Goal: Task Accomplishment & Management: Complete application form

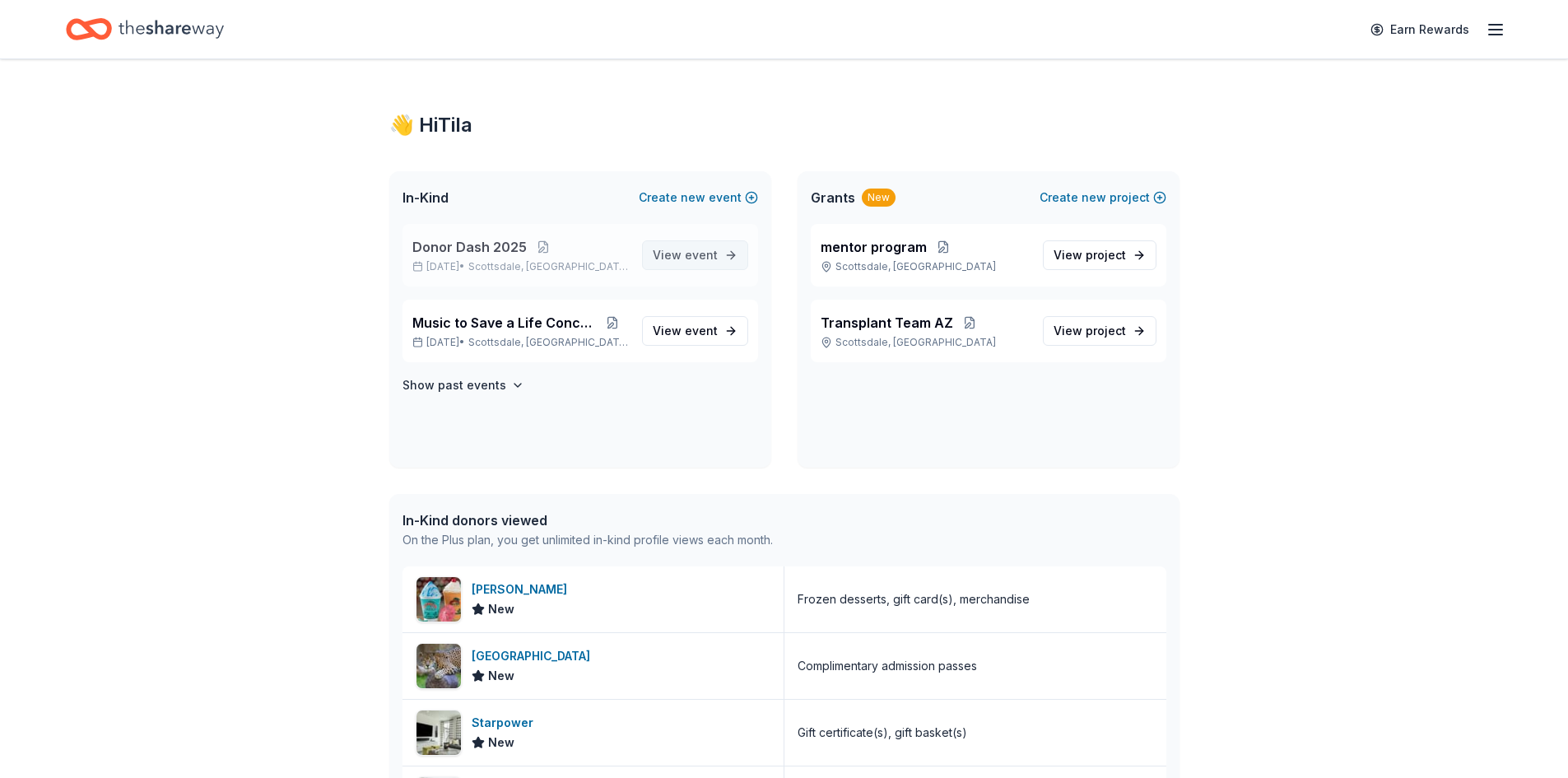
click at [695, 258] on span "event" at bounding box center [701, 254] width 33 height 14
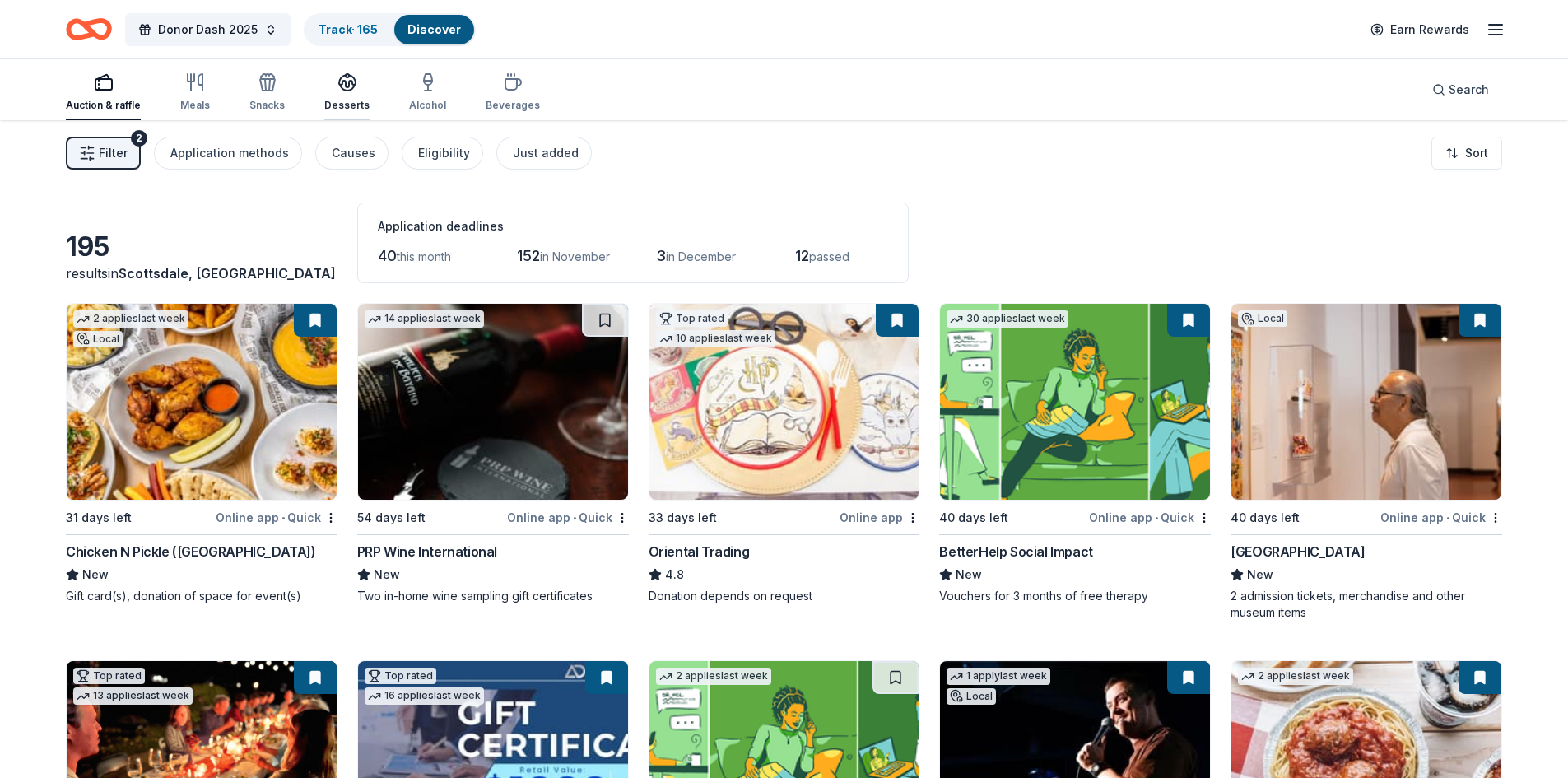
click at [347, 97] on div "Desserts" at bounding box center [347, 91] width 46 height 39
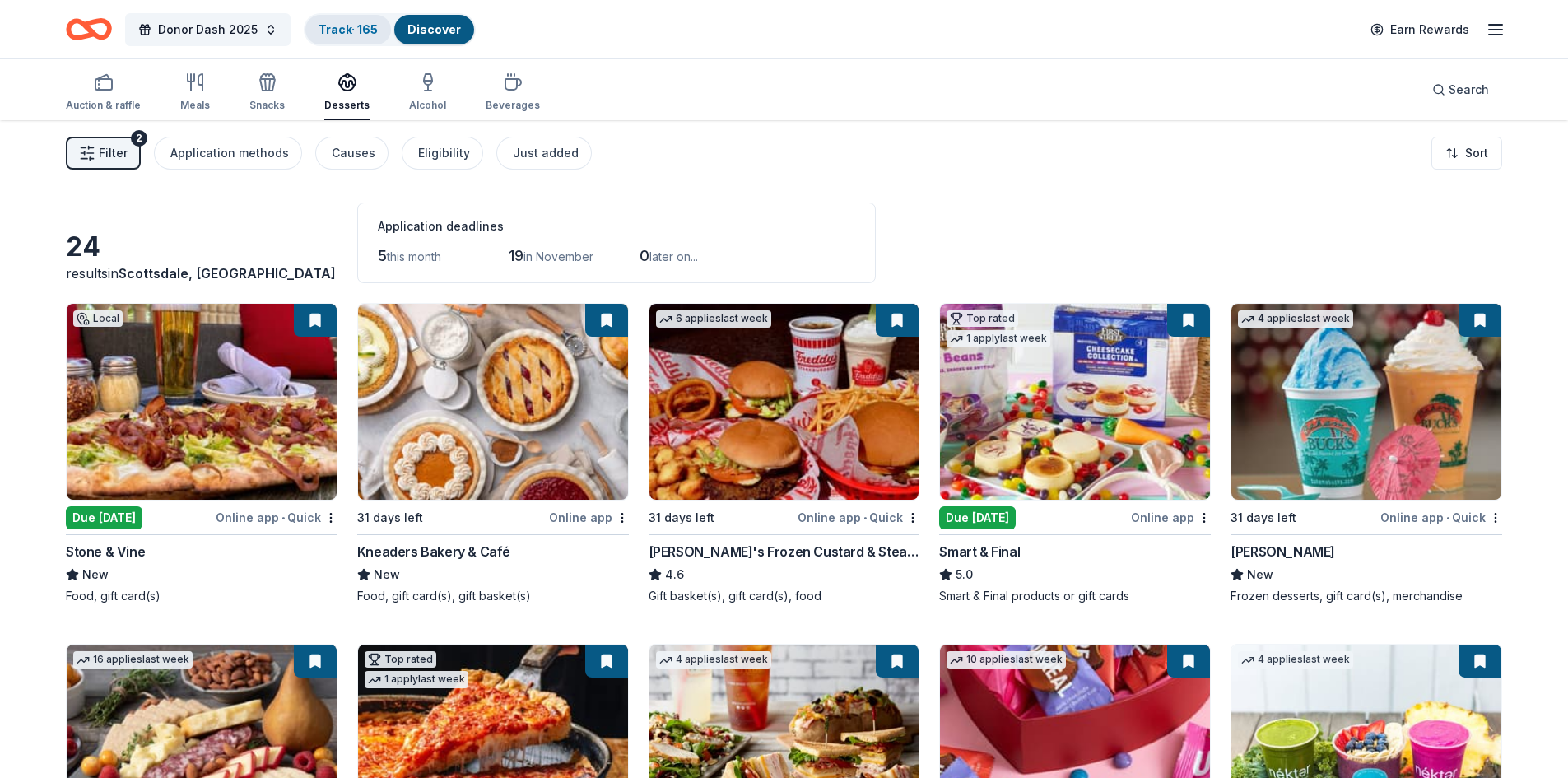
click at [329, 23] on link "Track · 165" at bounding box center [348, 29] width 59 height 14
click at [330, 32] on link "Track · 165" at bounding box center [348, 29] width 59 height 14
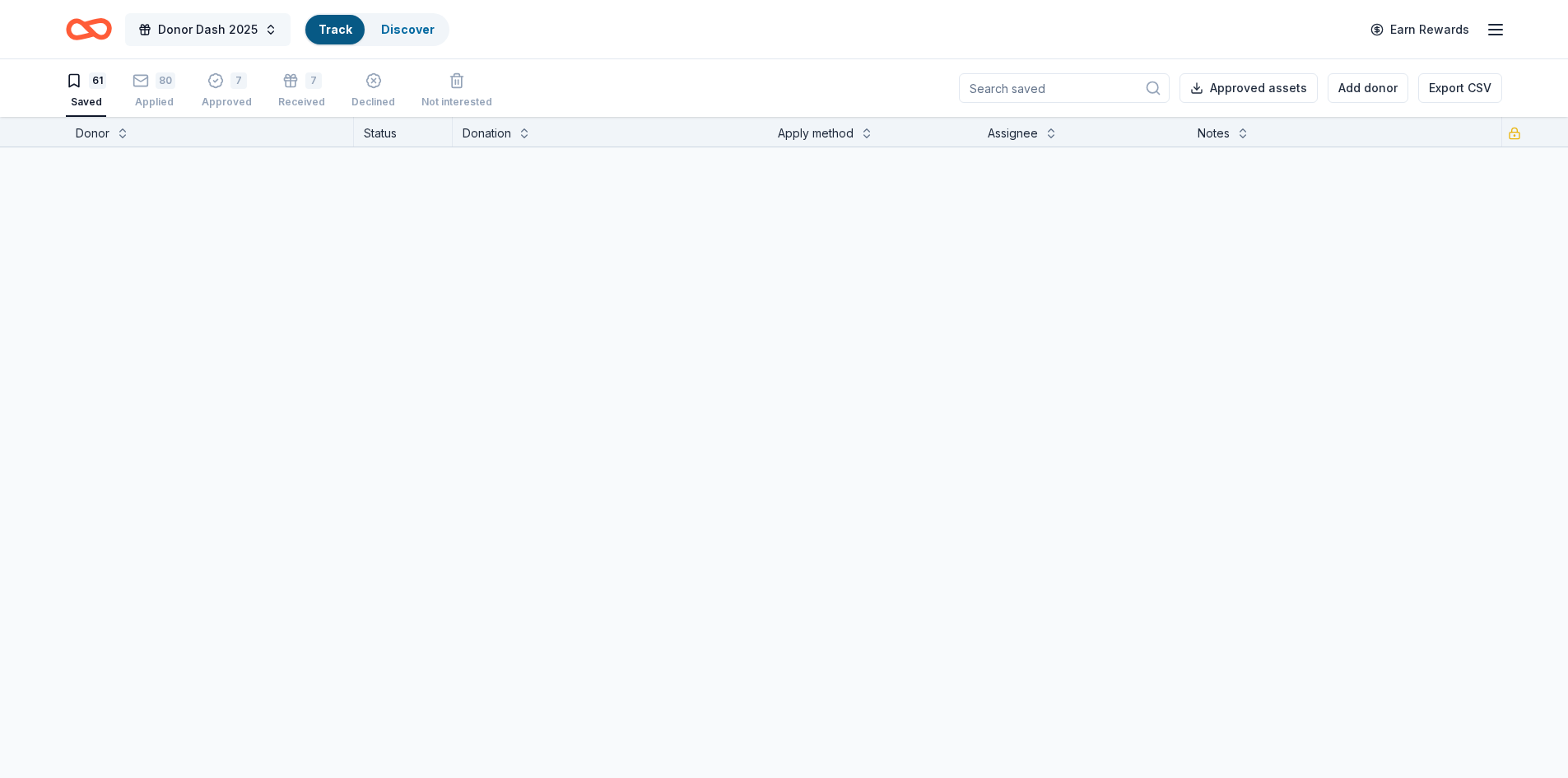
scroll to position [1, 0]
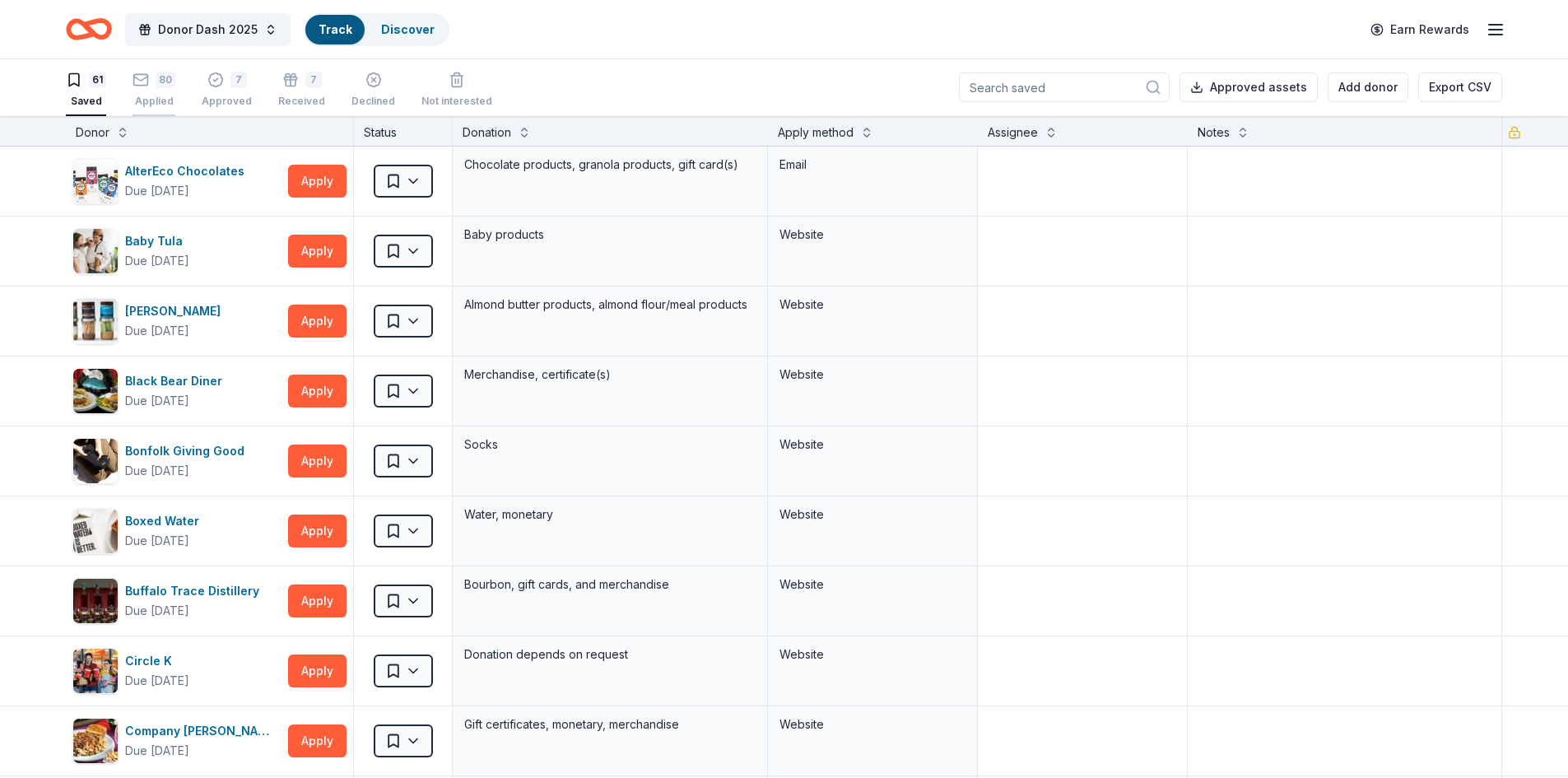
click at [157, 91] on div "80 Applied" at bounding box center [153, 90] width 43 height 36
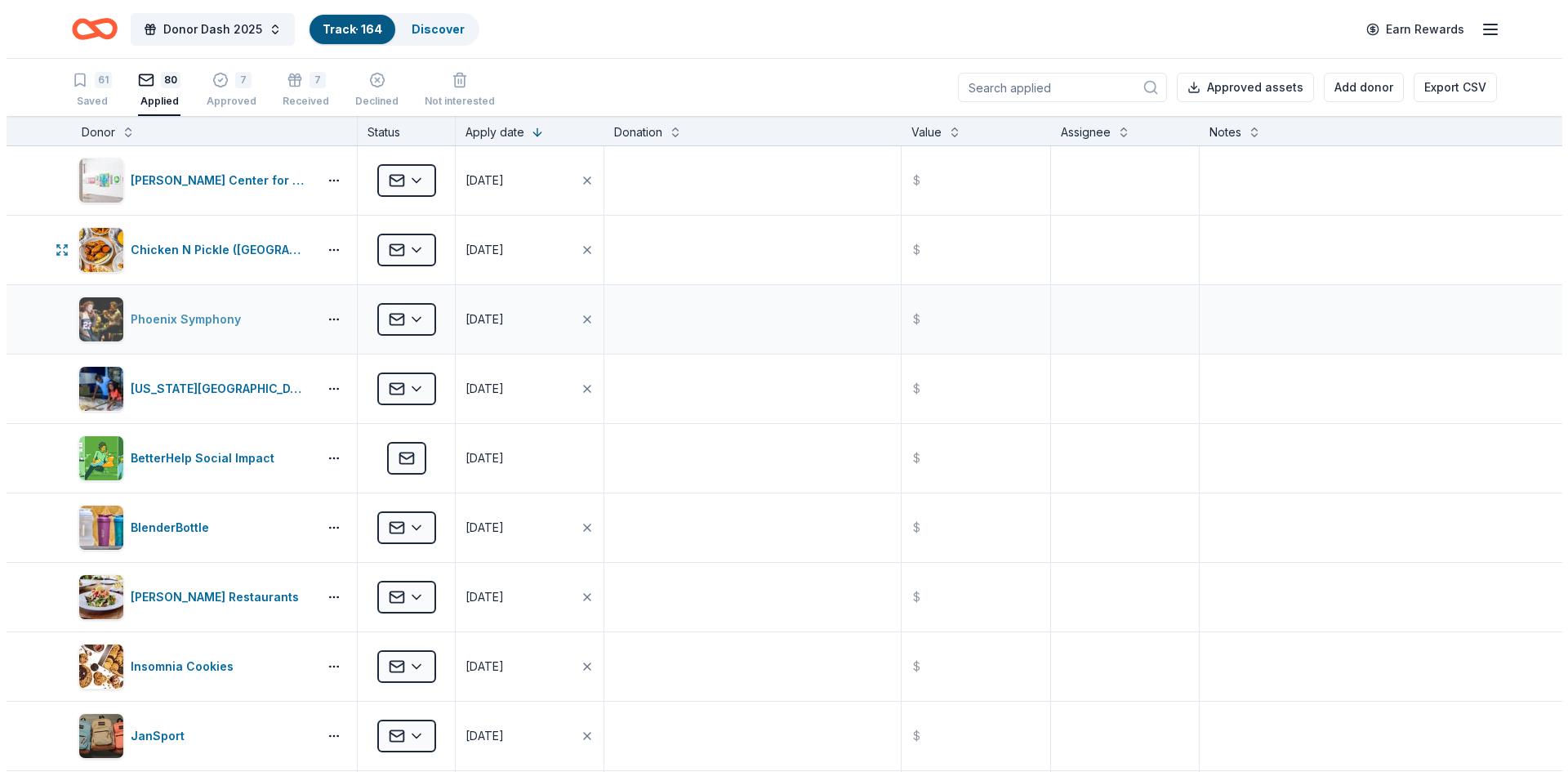
scroll to position [141, 0]
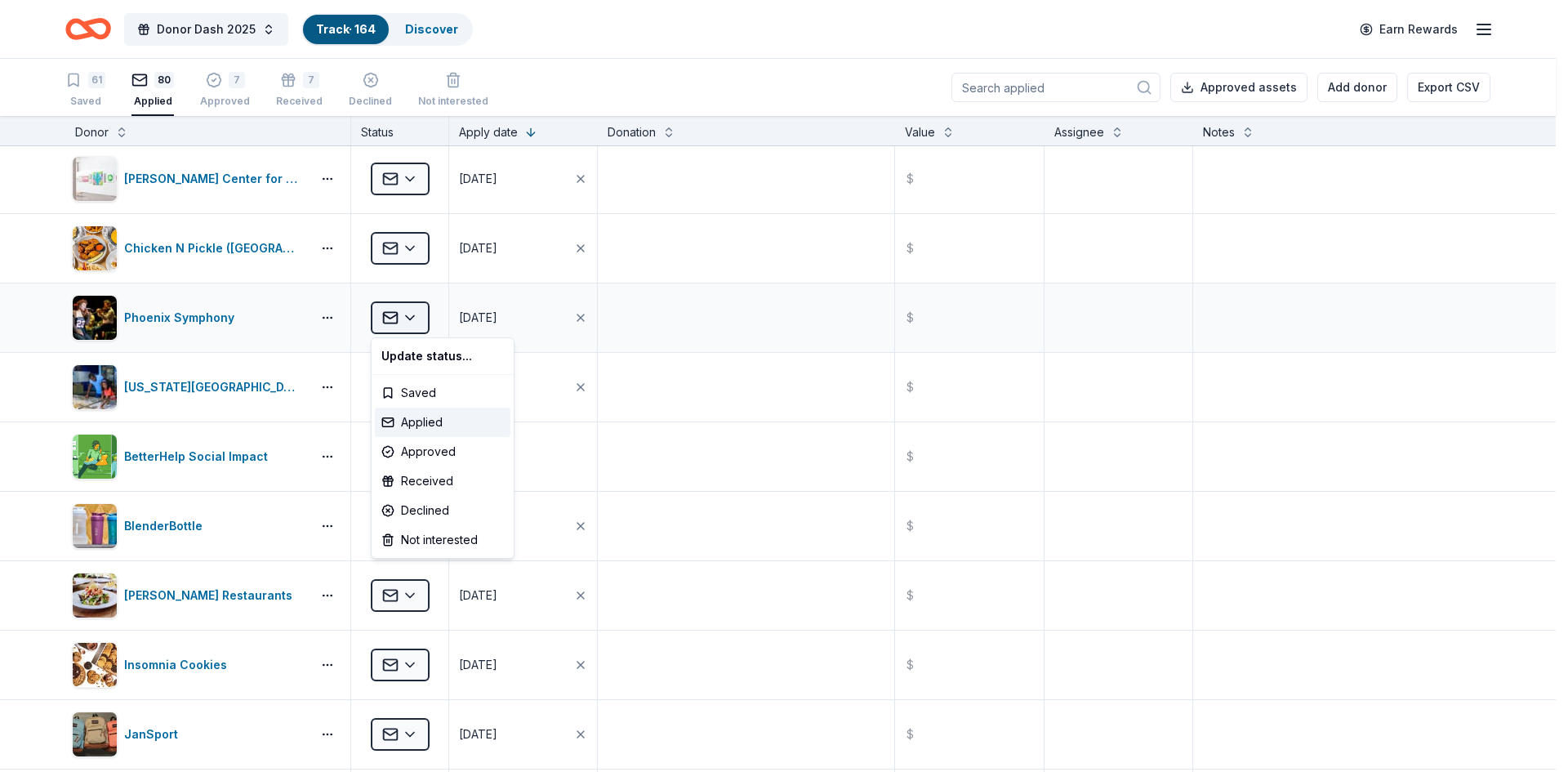
click at [401, 316] on html "Donor Dash 2025 Track · 164 Discover Earn Rewards 61 Saved 80 Applied 7 Approve…" at bounding box center [784, 386] width 1568 height 772
click at [432, 448] on div "Approved" at bounding box center [442, 451] width 135 height 29
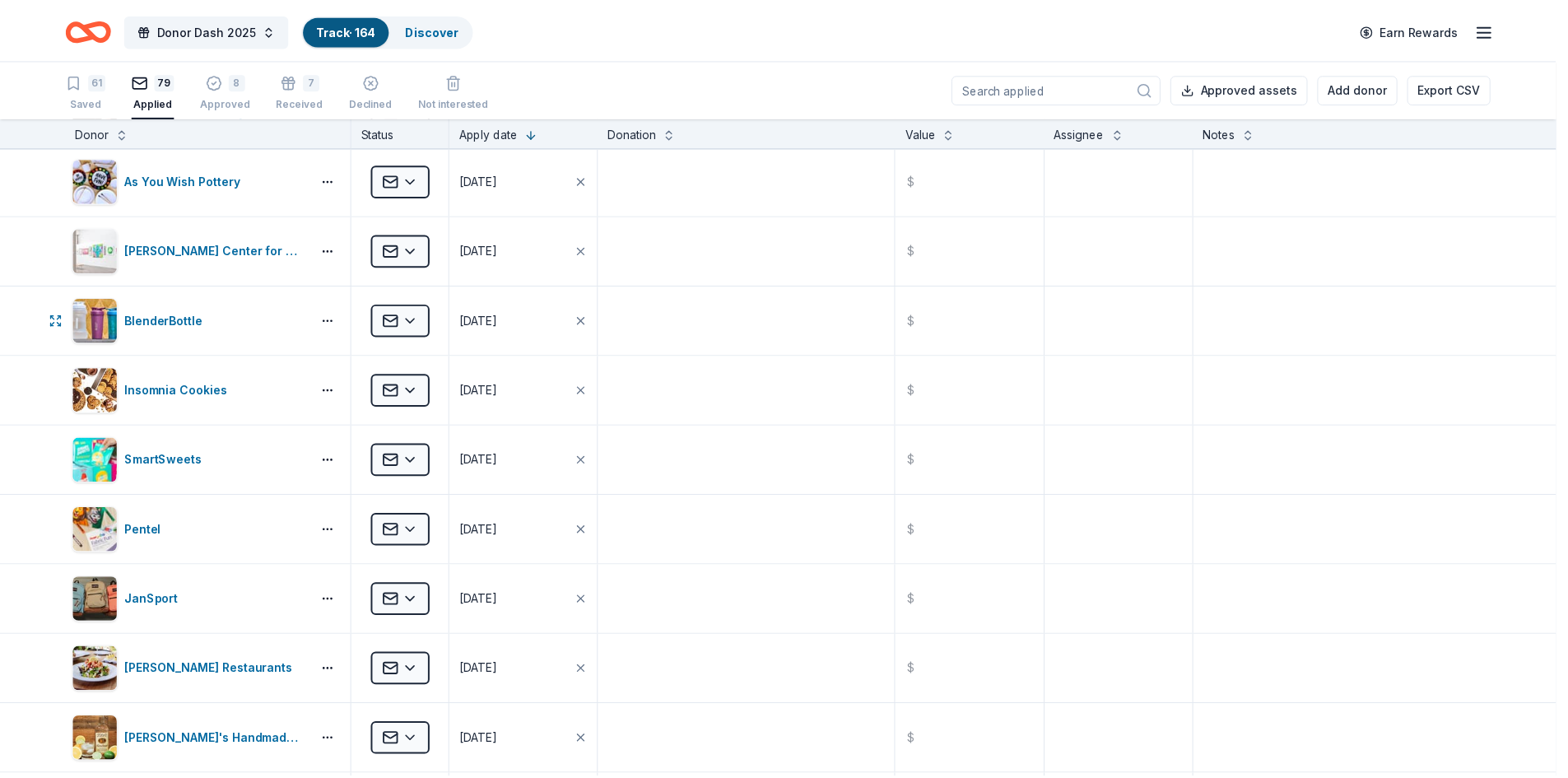
scroll to position [0, 0]
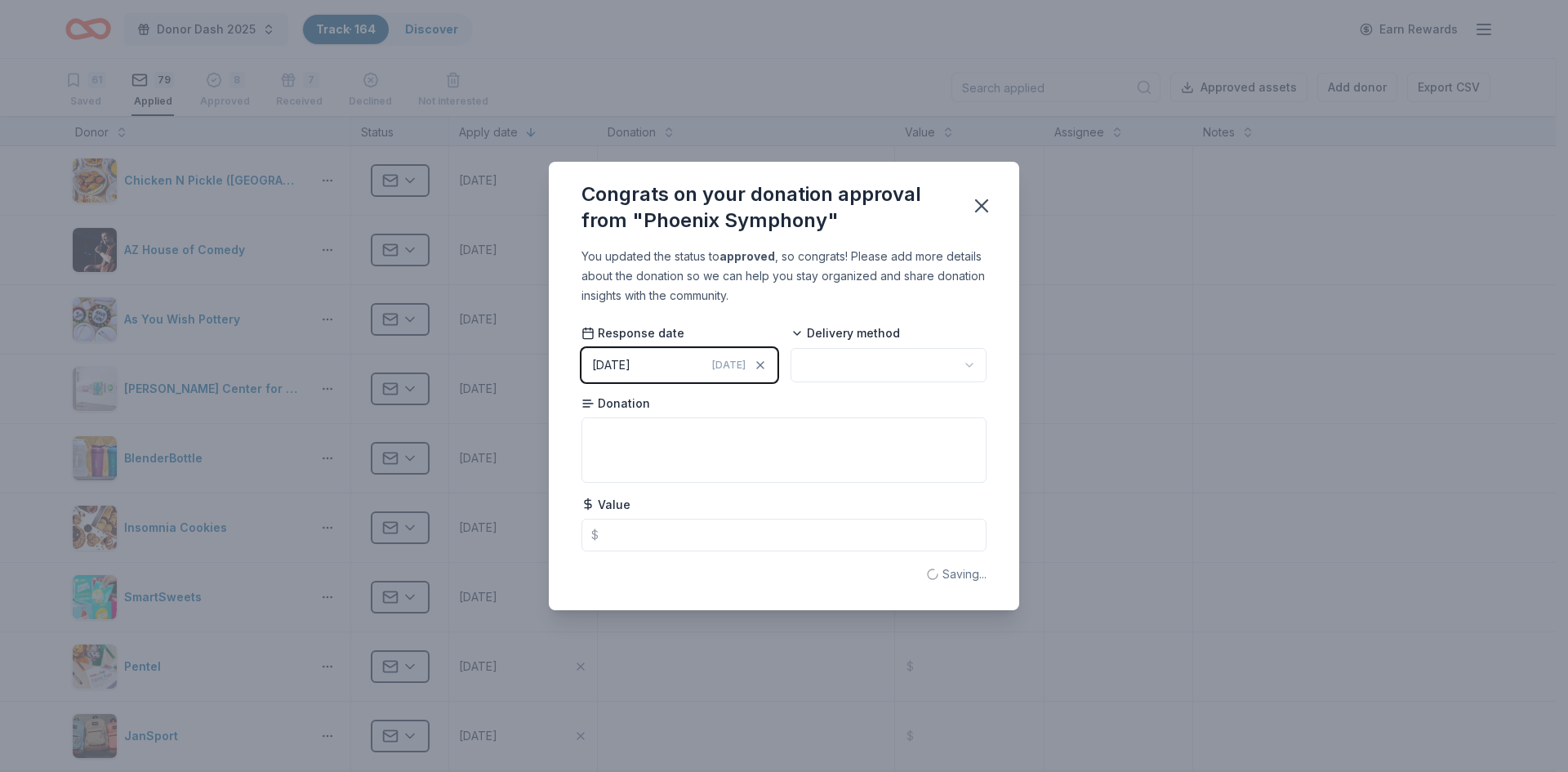
click at [833, 372] on html "Donor Dash 2025 Track · 164 Discover Earn Rewards 61 Saved 79 Applied 8 Approve…" at bounding box center [784, 386] width 1568 height 772
click at [980, 205] on icon "button" at bounding box center [982, 206] width 23 height 23
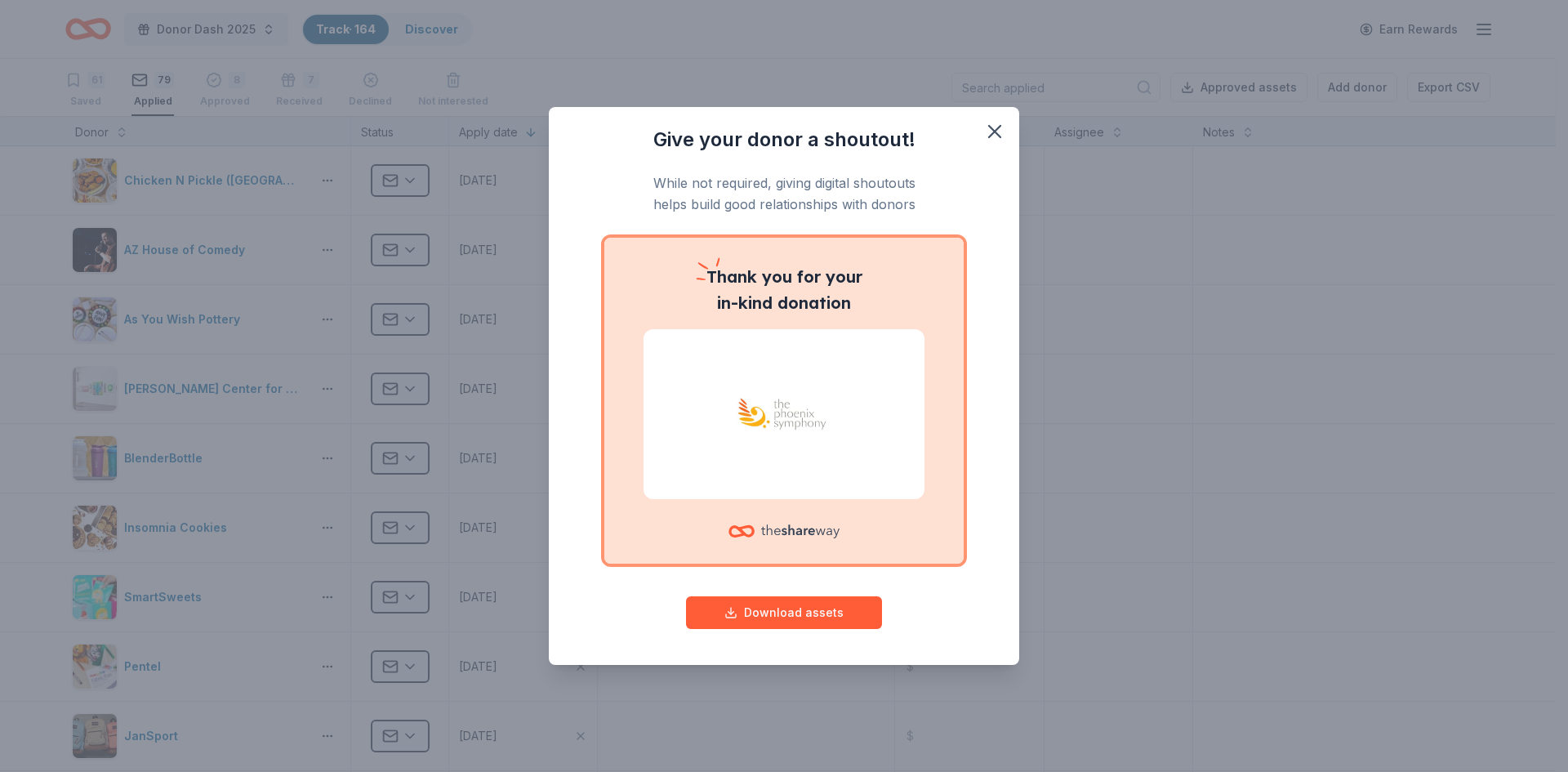
click at [410, 178] on div "Give your donor a shoutout! While not required, giving digital shoutouts helps …" at bounding box center [784, 386] width 1568 height 772
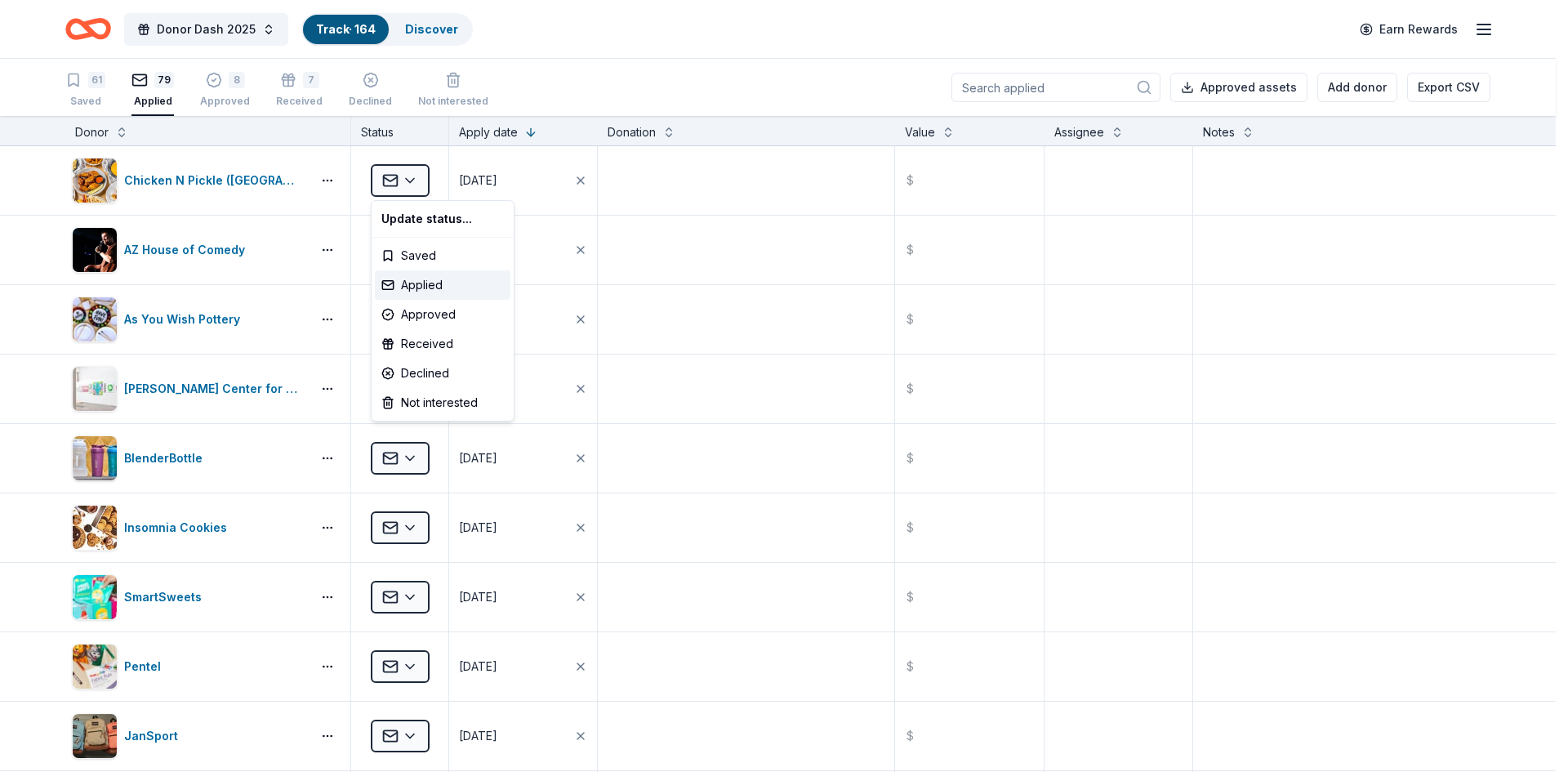
click at [410, 178] on html "Donor Dash 2025 Track · 164 Discover Earn Rewards 61 Saved 79 Applied 8 Approve…" at bounding box center [784, 386] width 1568 height 772
click at [433, 316] on div "Approved" at bounding box center [442, 314] width 135 height 29
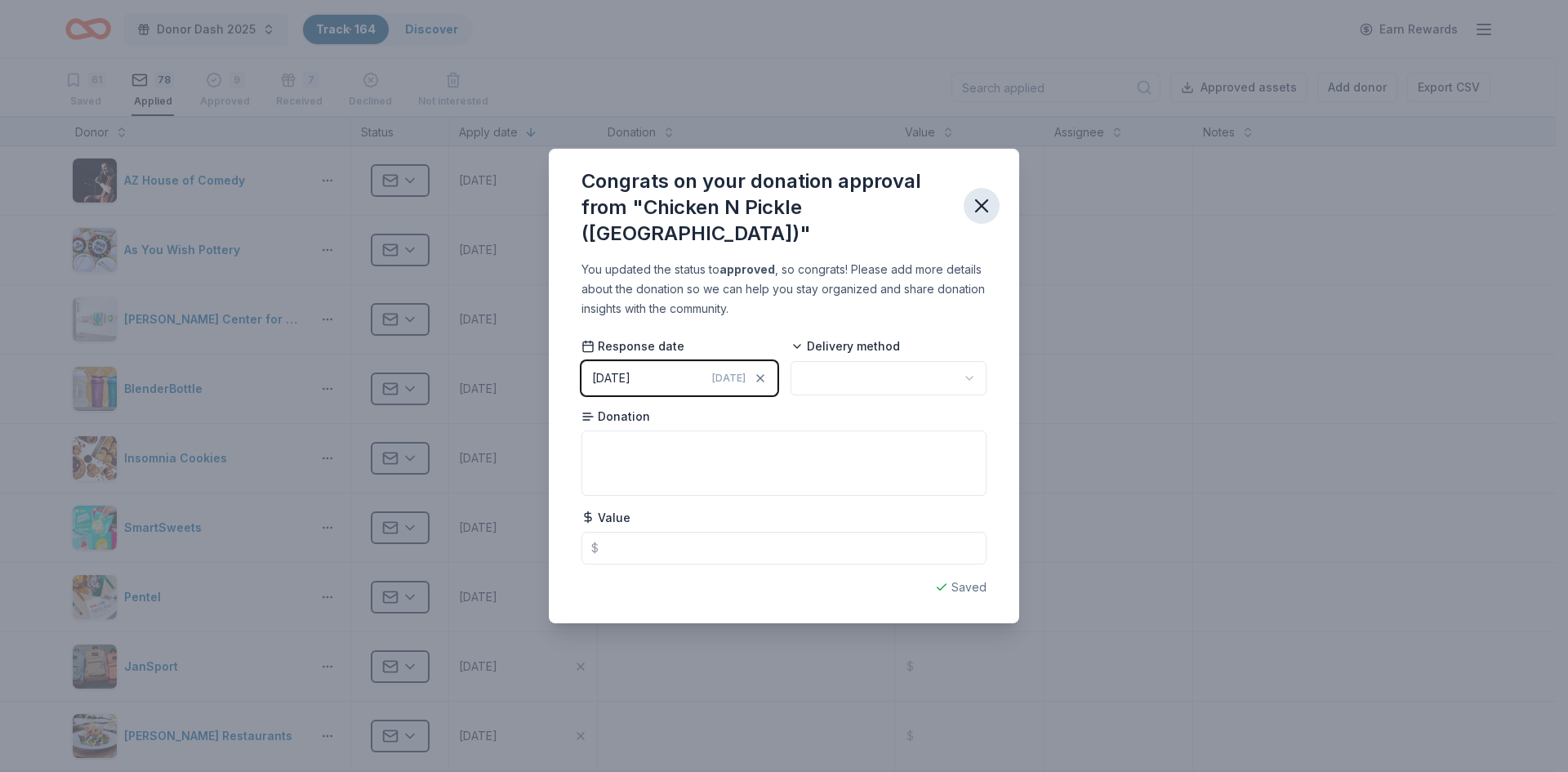
click at [973, 199] on icon "button" at bounding box center [982, 206] width 23 height 23
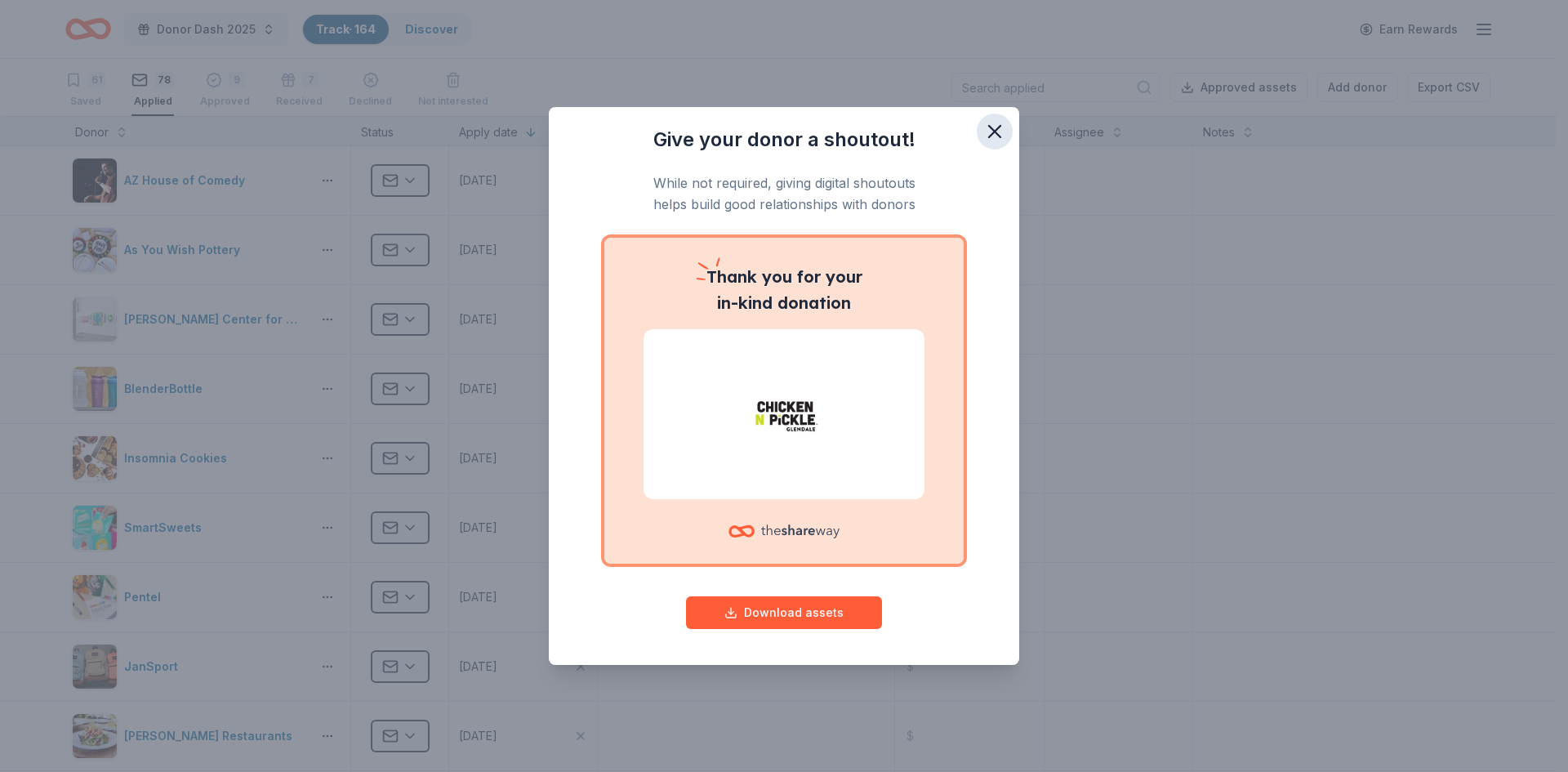
click at [993, 131] on icon "button" at bounding box center [994, 131] width 11 height 11
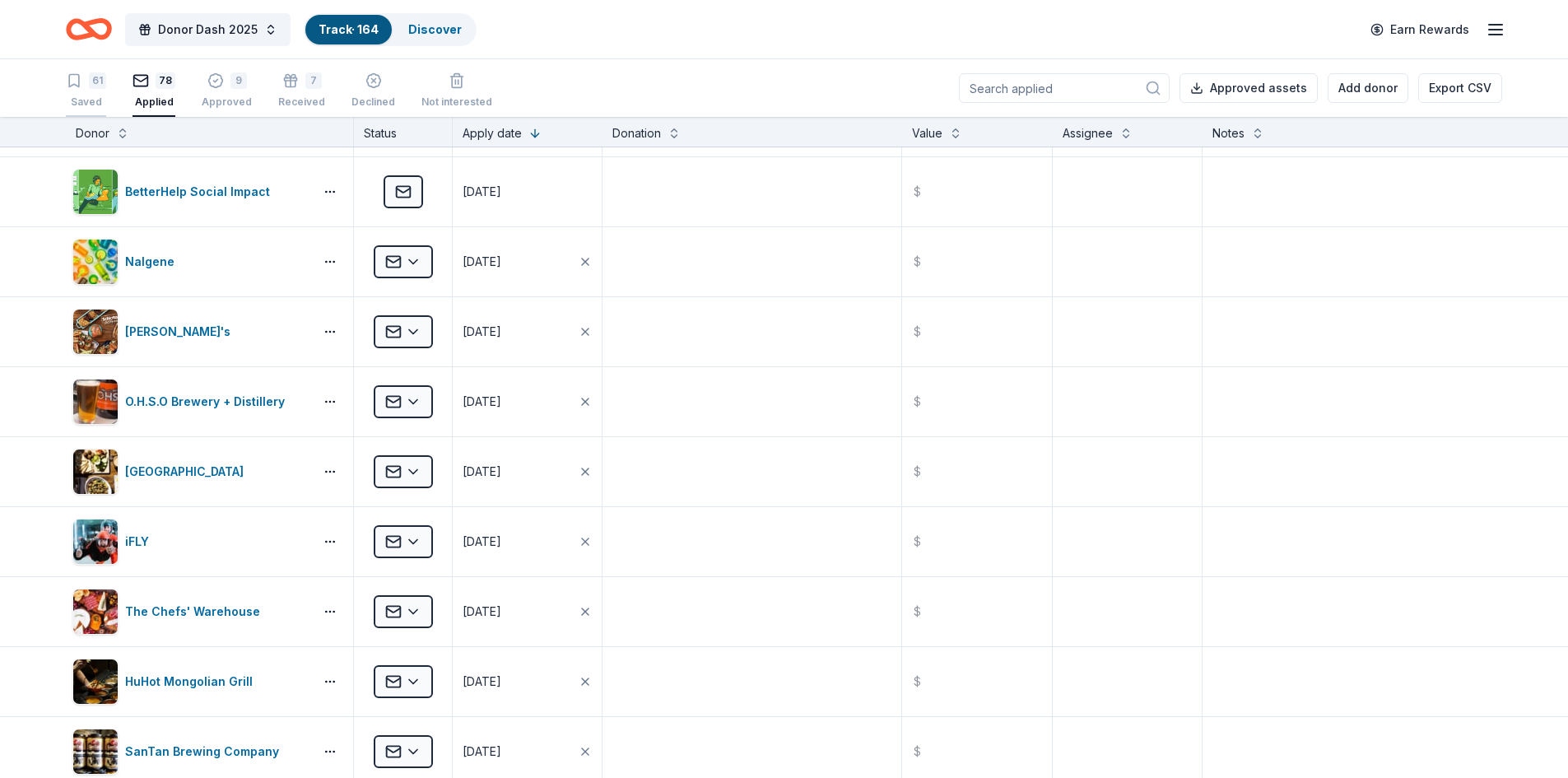
scroll to position [830, 0]
click at [278, 92] on div "7 Received" at bounding box center [301, 90] width 47 height 36
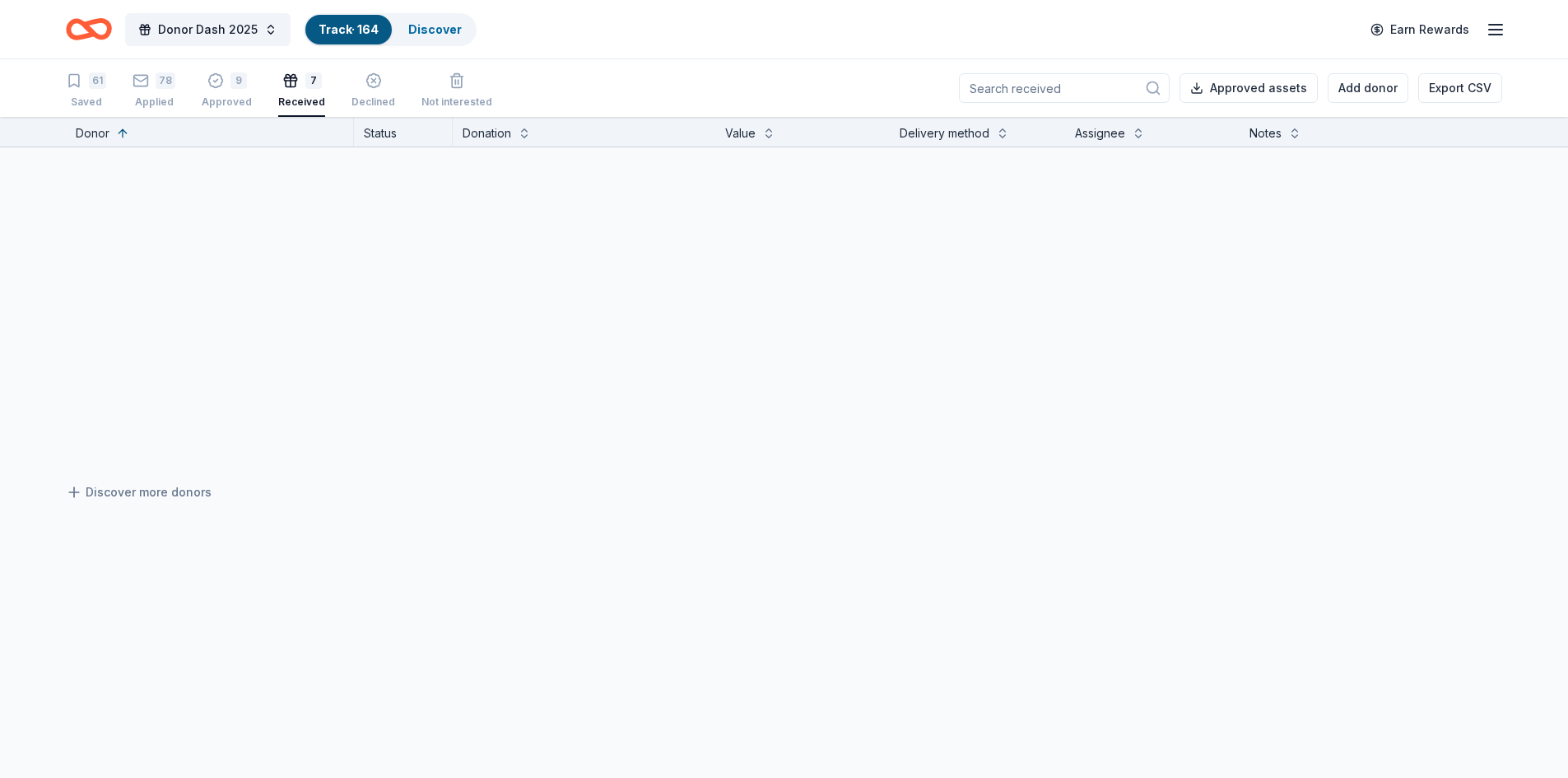
scroll to position [168, 0]
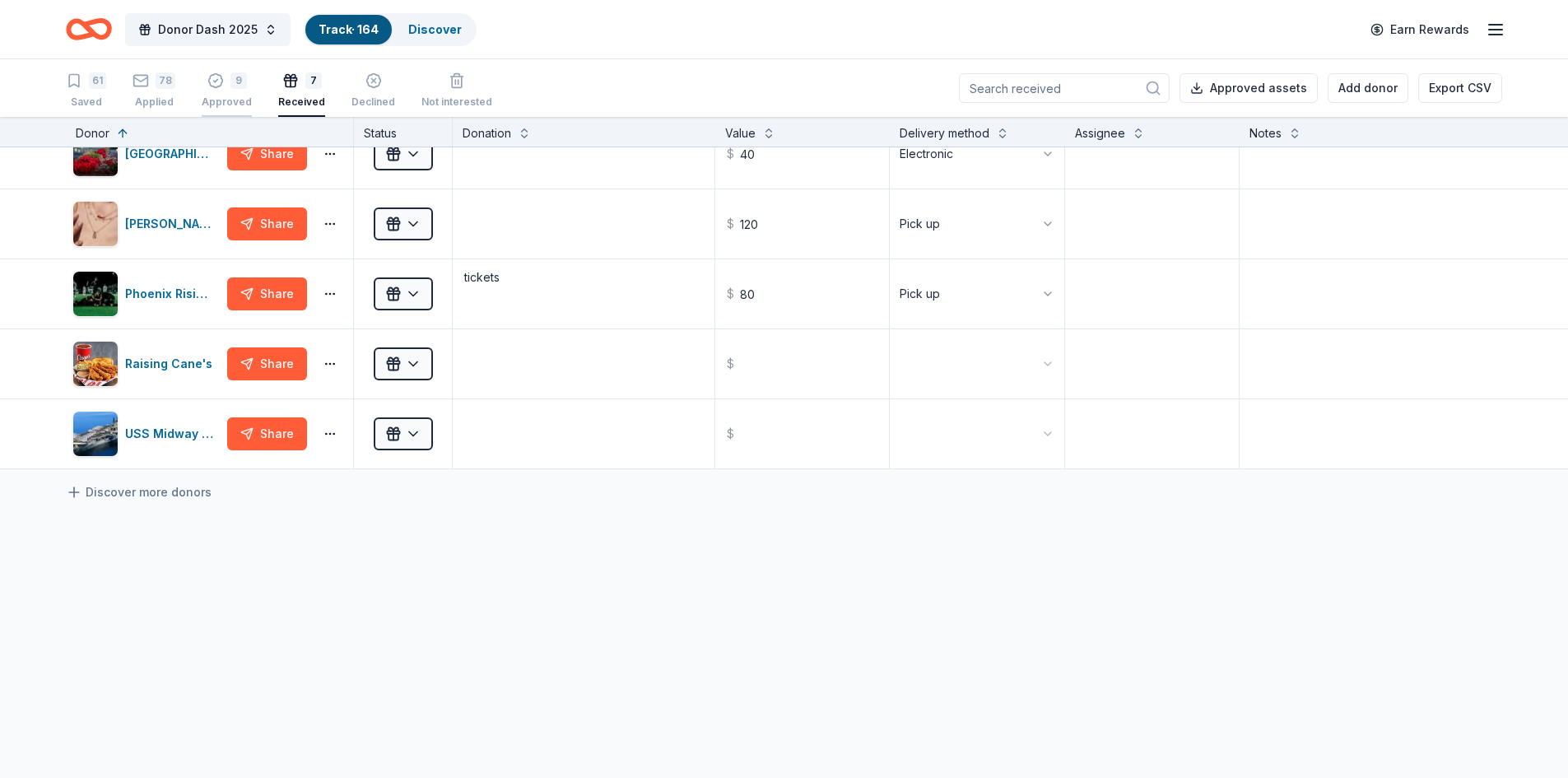
click at [227, 91] on div "9 Approved" at bounding box center [227, 82] width 50 height 36
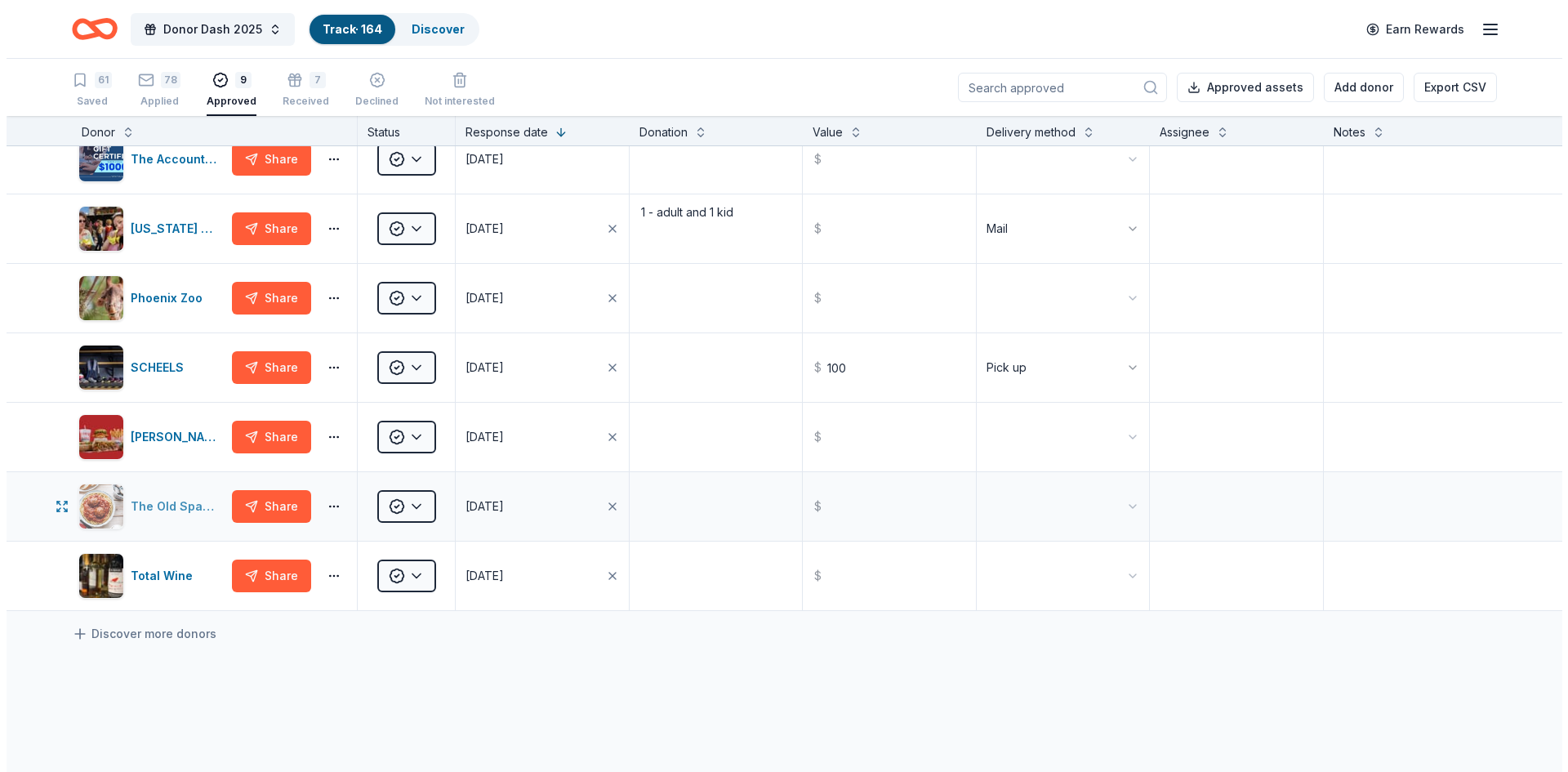
scroll to position [160, 0]
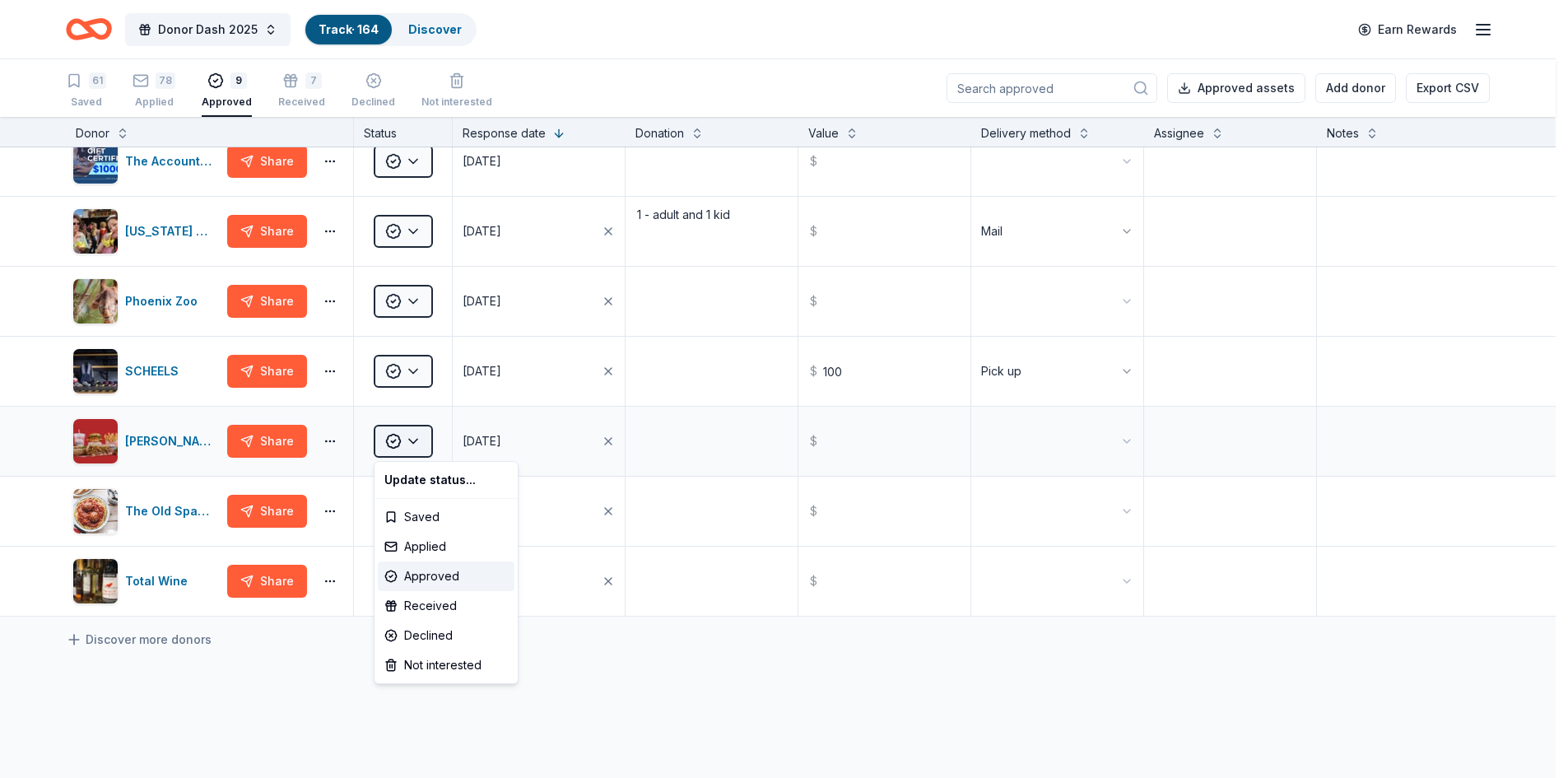
click at [415, 443] on html "Donor Dash 2025 Track · 164 Discover Earn Rewards 61 Saved 78 Applied 9 Approve…" at bounding box center [784, 389] width 1568 height 778
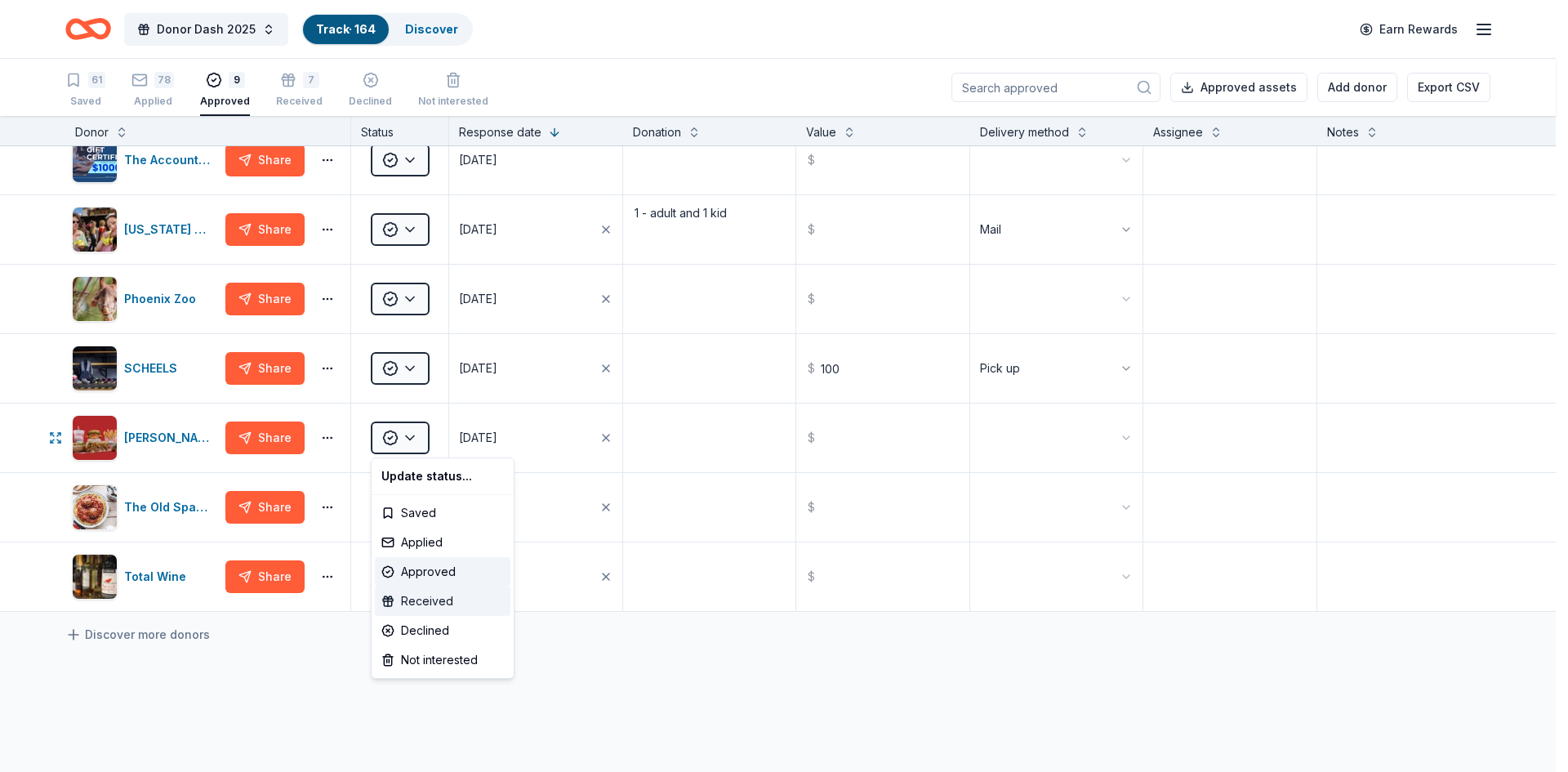
click at [433, 589] on div "Received" at bounding box center [442, 600] width 135 height 29
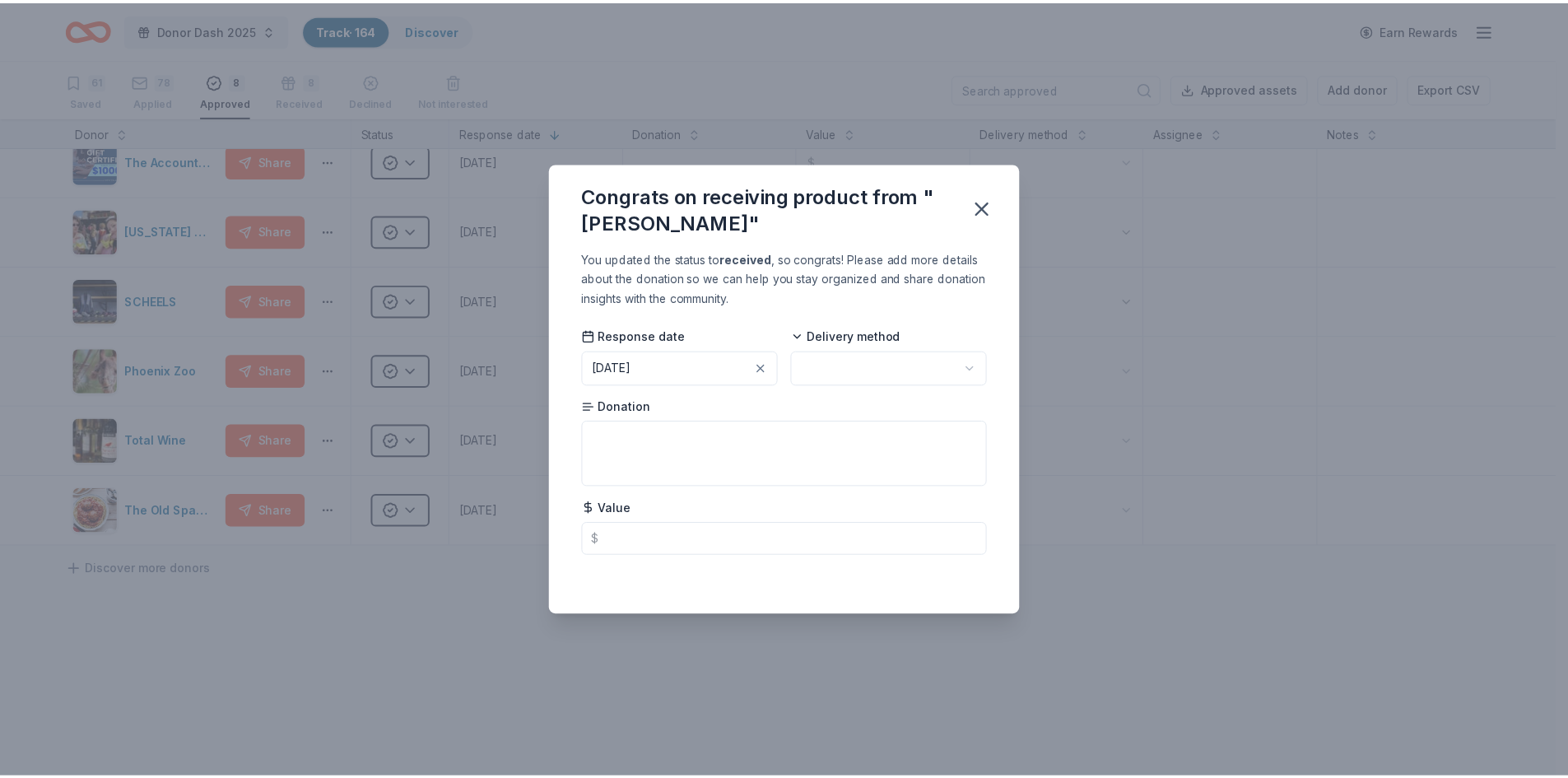
scroll to position [90, 0]
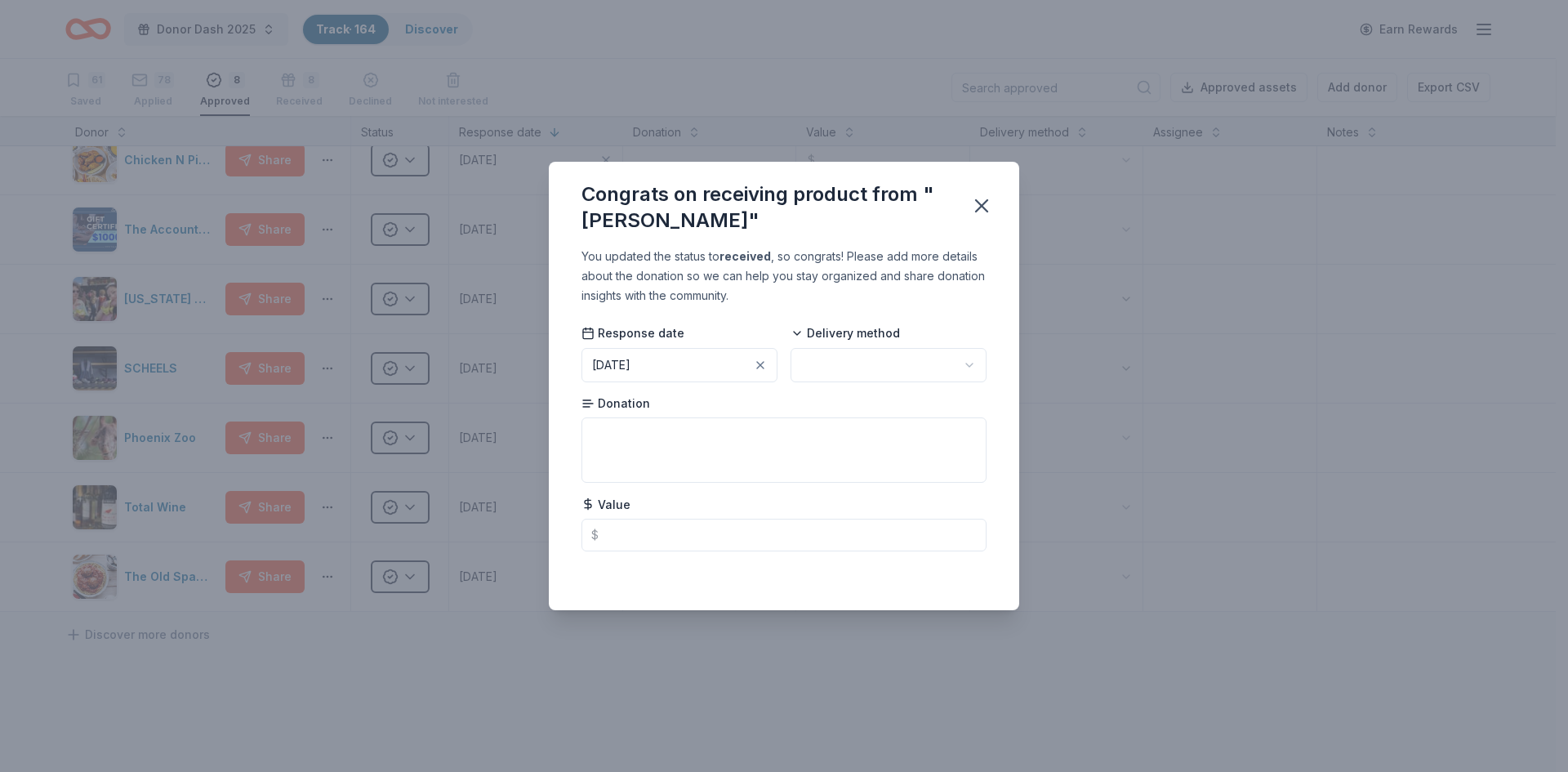
click at [431, 606] on div "Congrats on receiving product from "[PERSON_NAME]" You updated the status to re…" at bounding box center [784, 386] width 1568 height 772
click at [831, 363] on html "Donor Dash 2025 Track · 164 Discover Earn Rewards 61 Saved 78 Applied 8 Approve…" at bounding box center [784, 386] width 1568 height 772
click at [716, 527] on input "text" at bounding box center [784, 535] width 405 height 33
type input "50.00"
click at [981, 207] on icon "button" at bounding box center [982, 206] width 11 height 11
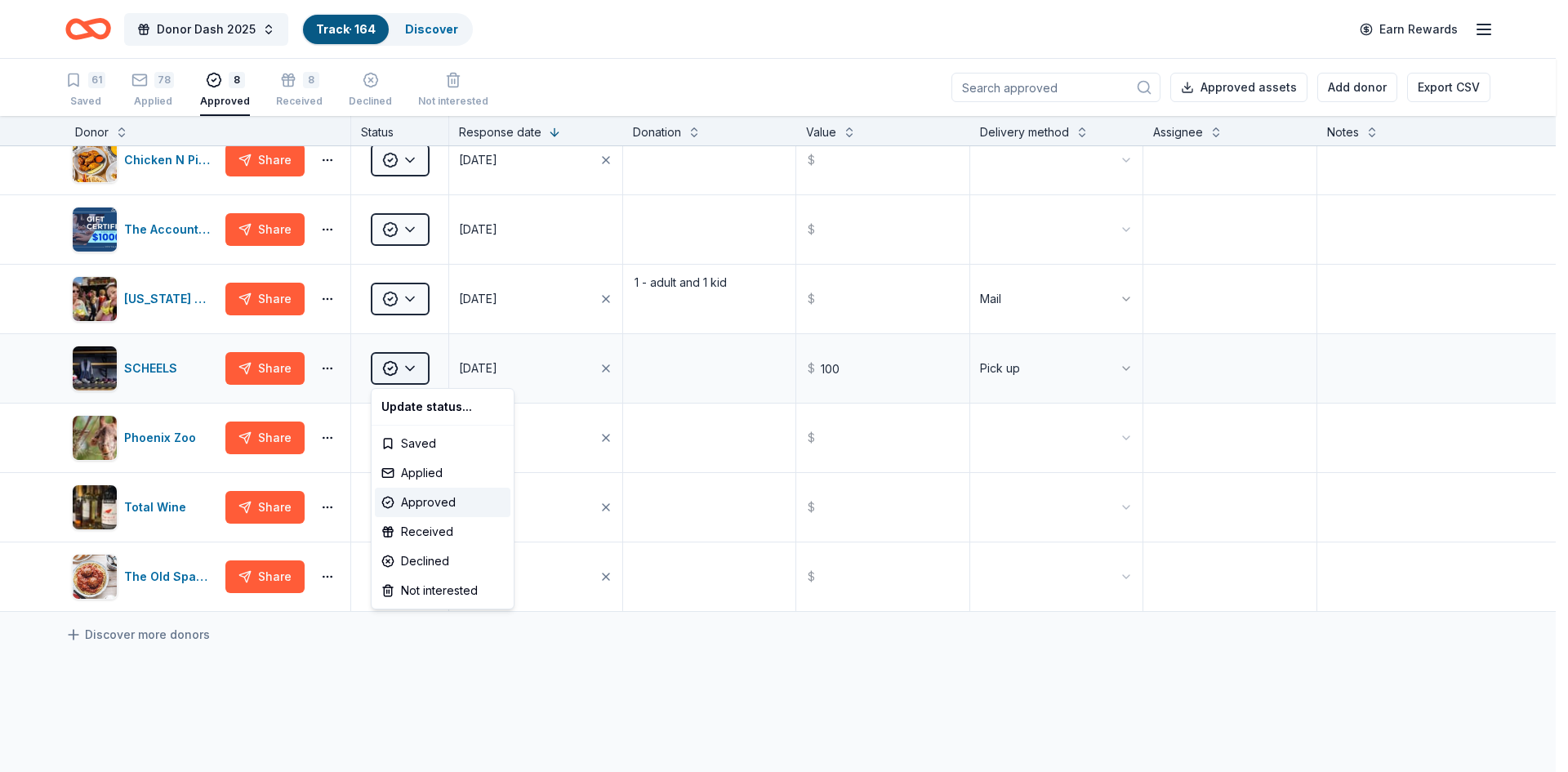
click at [410, 370] on html "Donor Dash 2025 Track · 164 Discover Earn Rewards 61 Saved 78 Applied 8 Approve…" at bounding box center [784, 386] width 1568 height 772
click at [421, 530] on div "Received" at bounding box center [442, 531] width 135 height 29
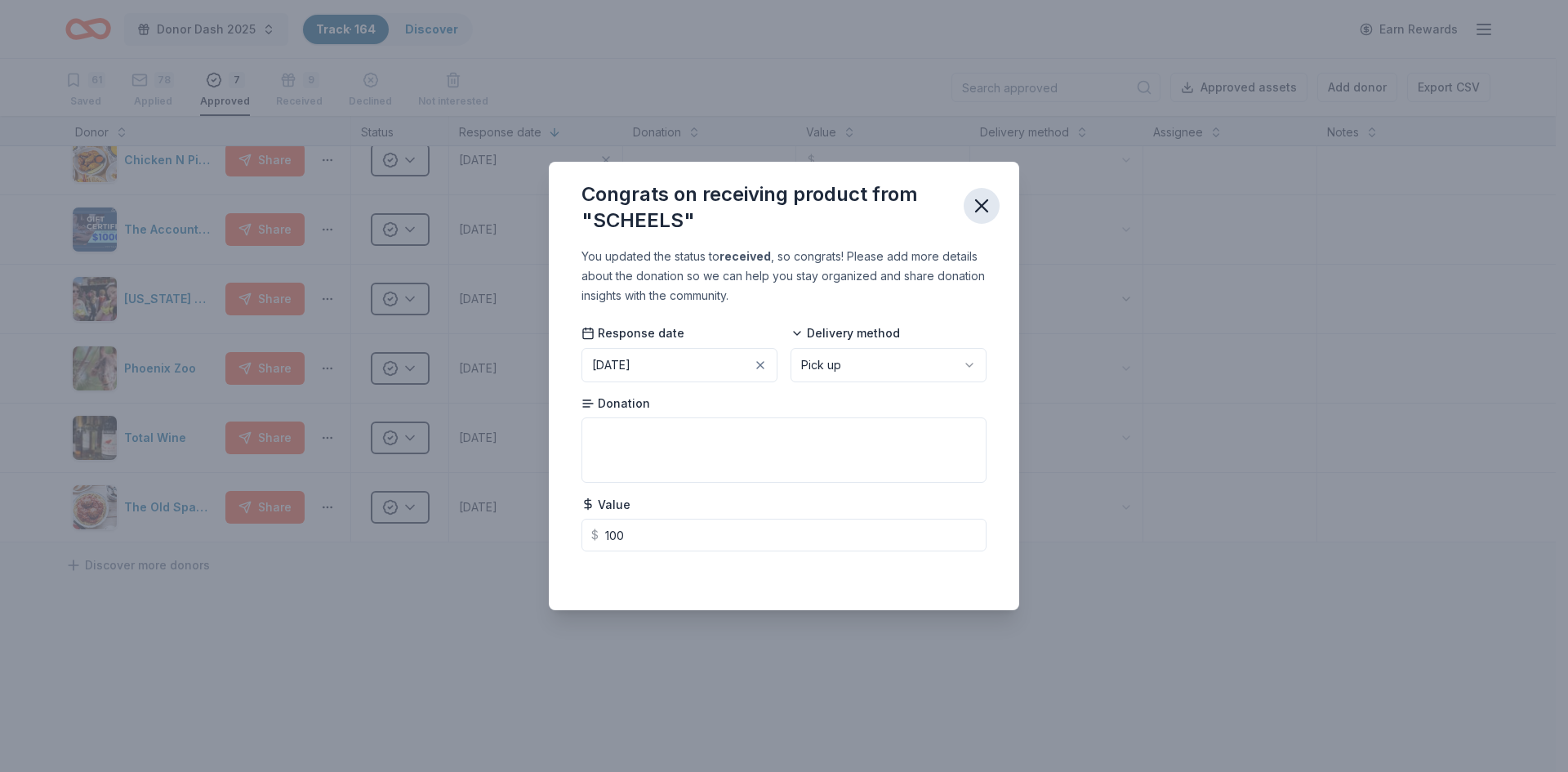
click at [979, 200] on icon "button" at bounding box center [982, 206] width 23 height 23
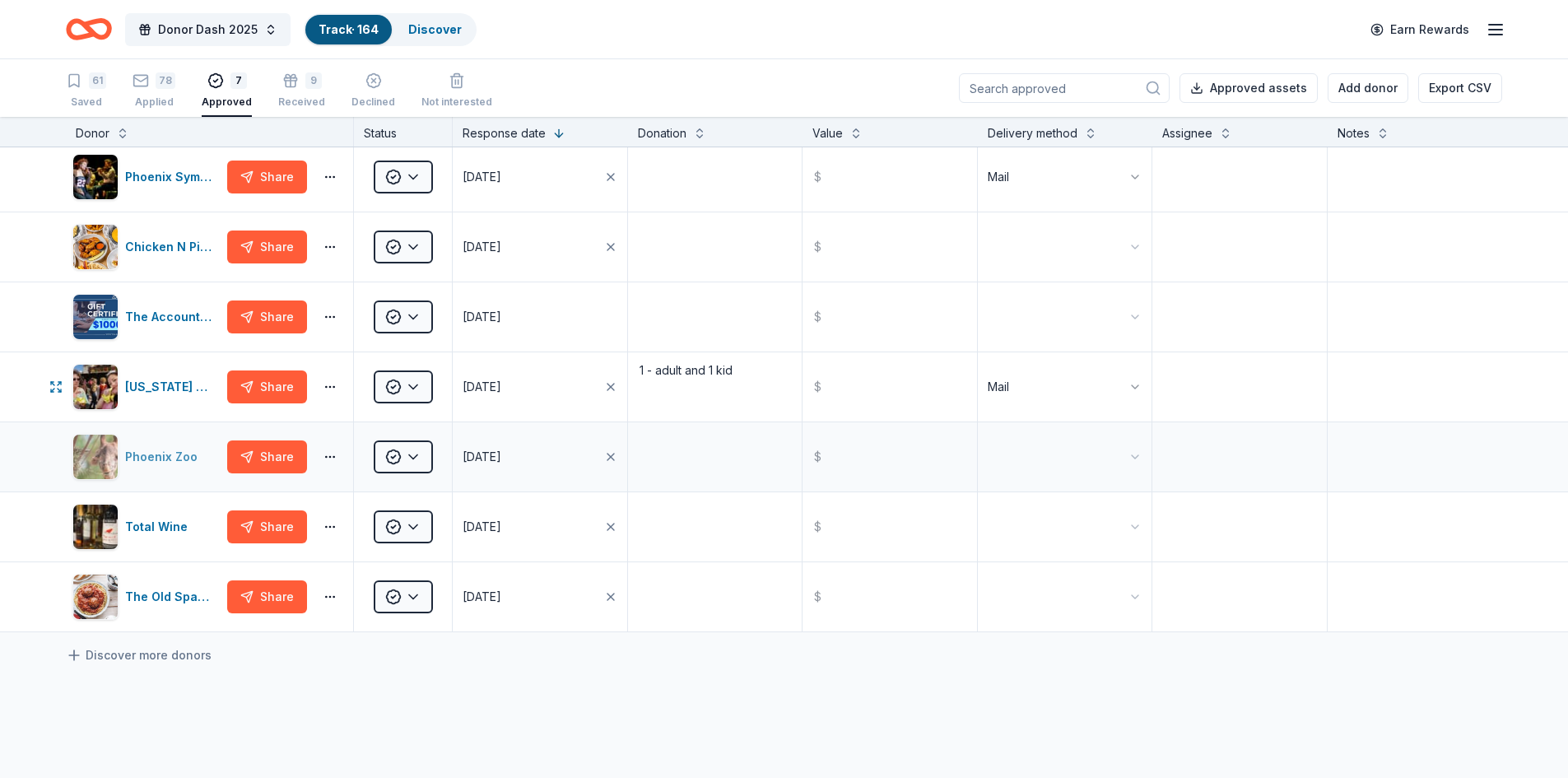
scroll to position [0, 0]
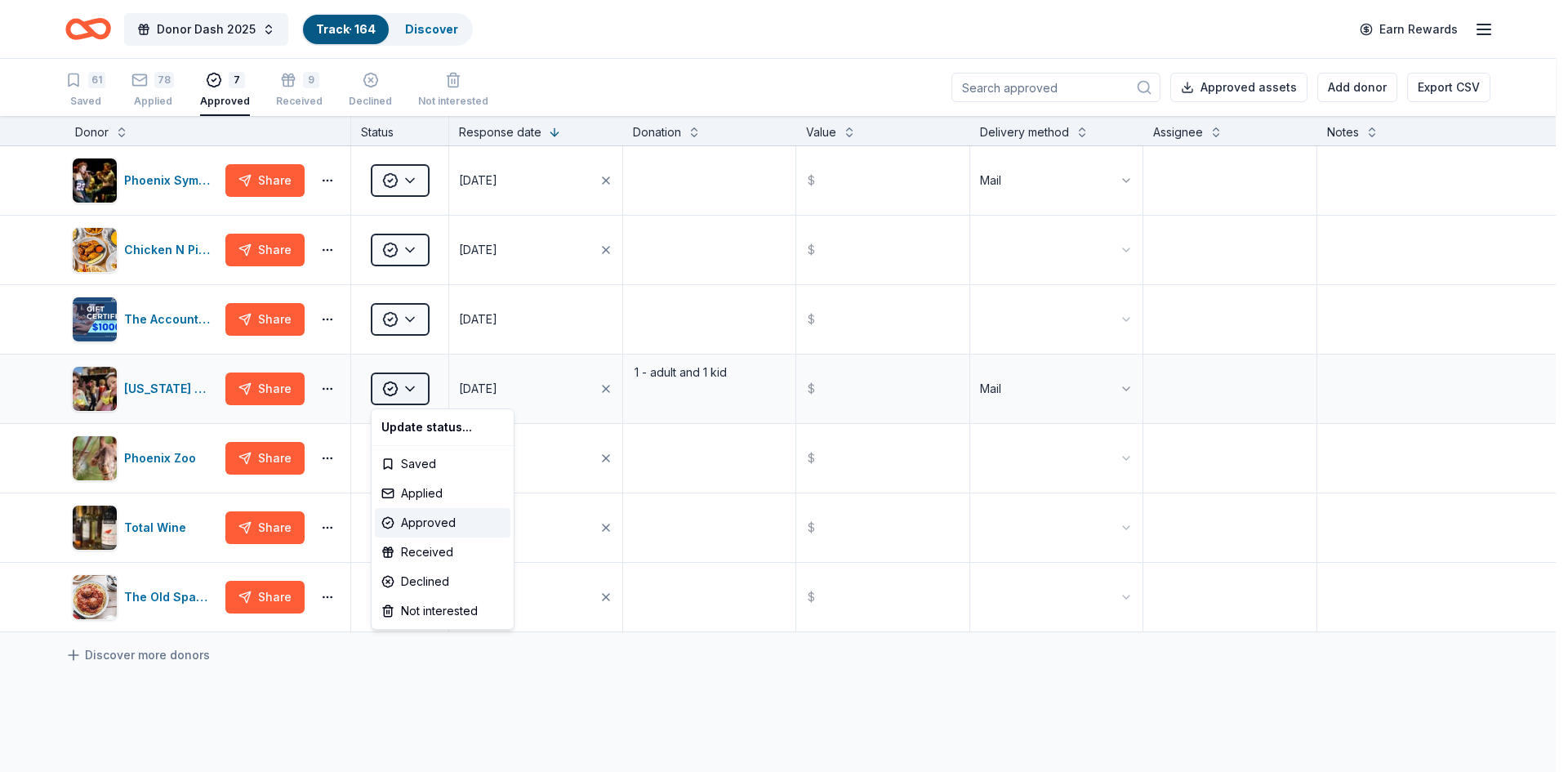
click at [404, 388] on html "Donor Dash 2025 Track · 164 Discover Earn Rewards 61 Saved 78 Applied 7 Approve…" at bounding box center [784, 386] width 1568 height 772
click at [448, 555] on div "Received" at bounding box center [442, 552] width 135 height 29
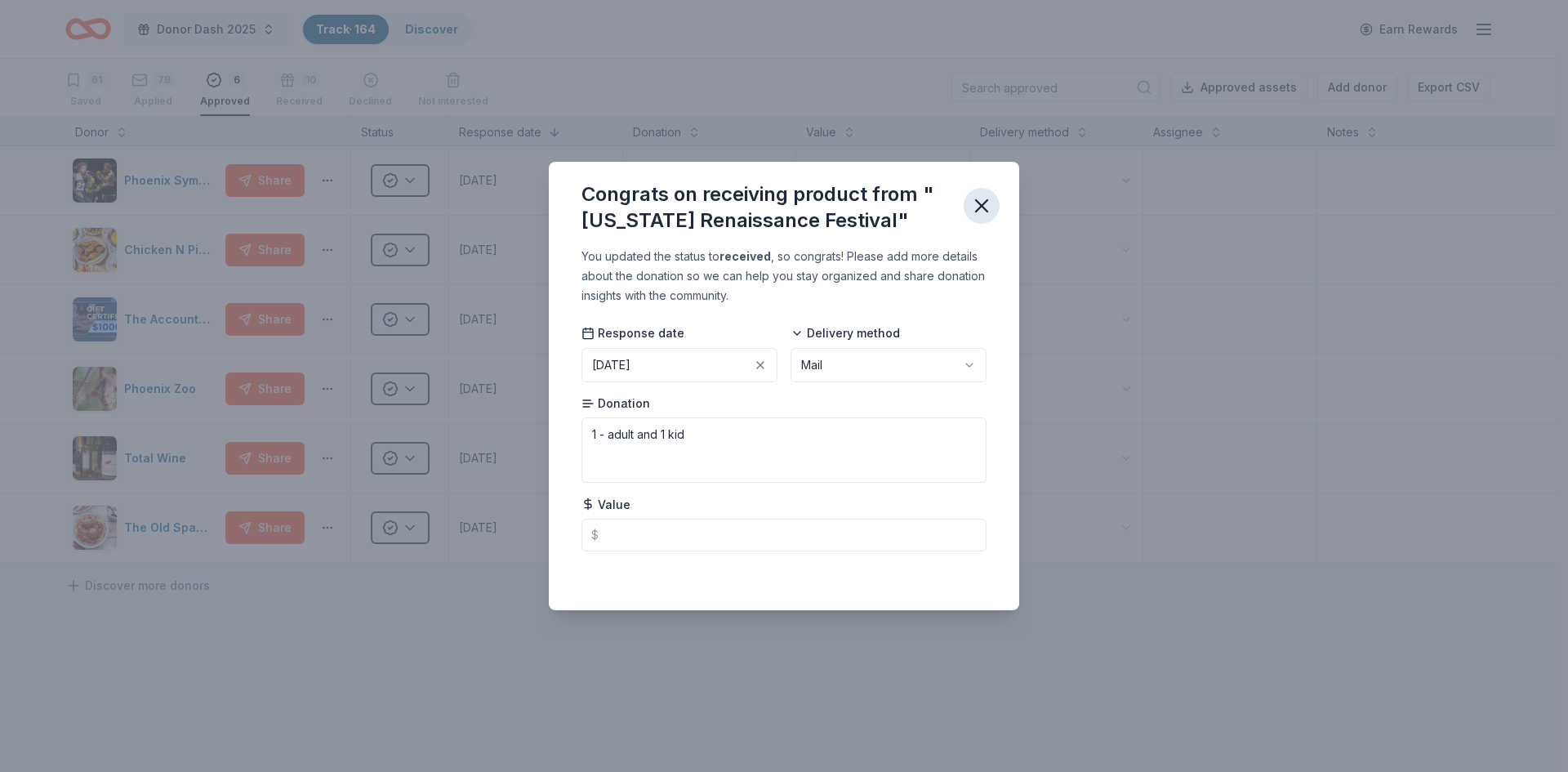
click at [987, 207] on icon "button" at bounding box center [982, 206] width 23 height 23
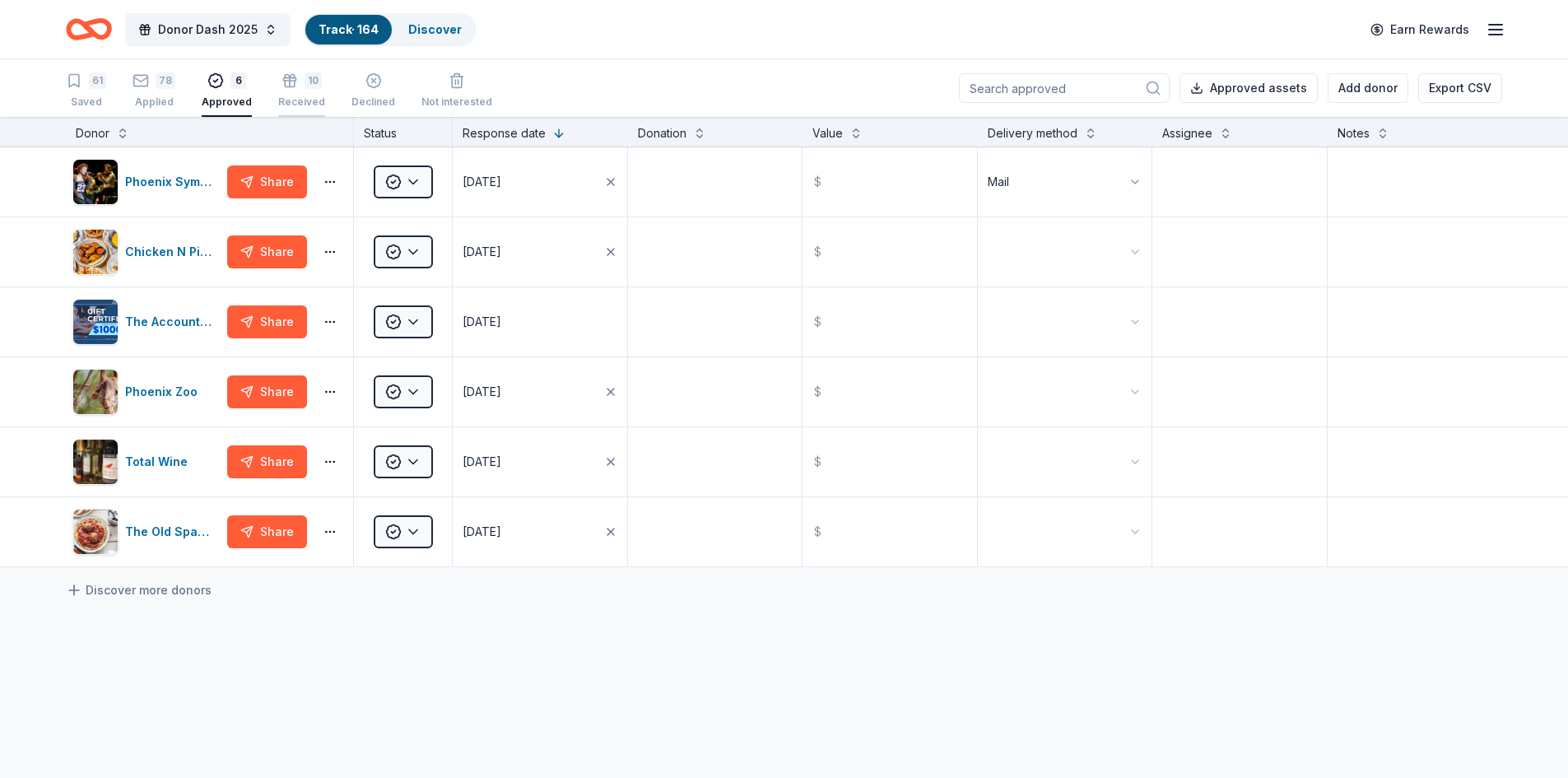
click at [286, 92] on div "10 Received" at bounding box center [301, 82] width 47 height 36
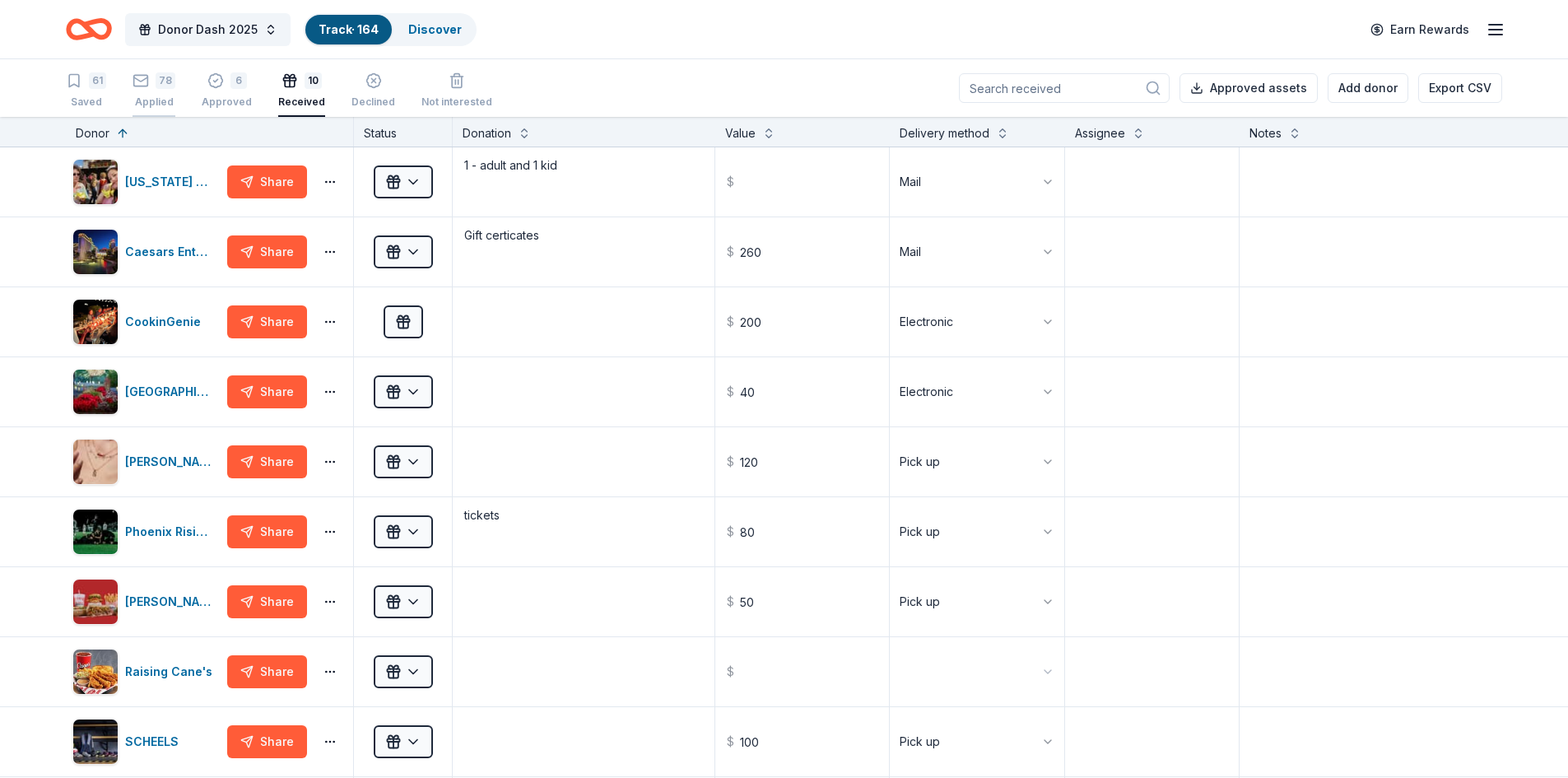
click at [155, 78] on div "78" at bounding box center [165, 80] width 20 height 16
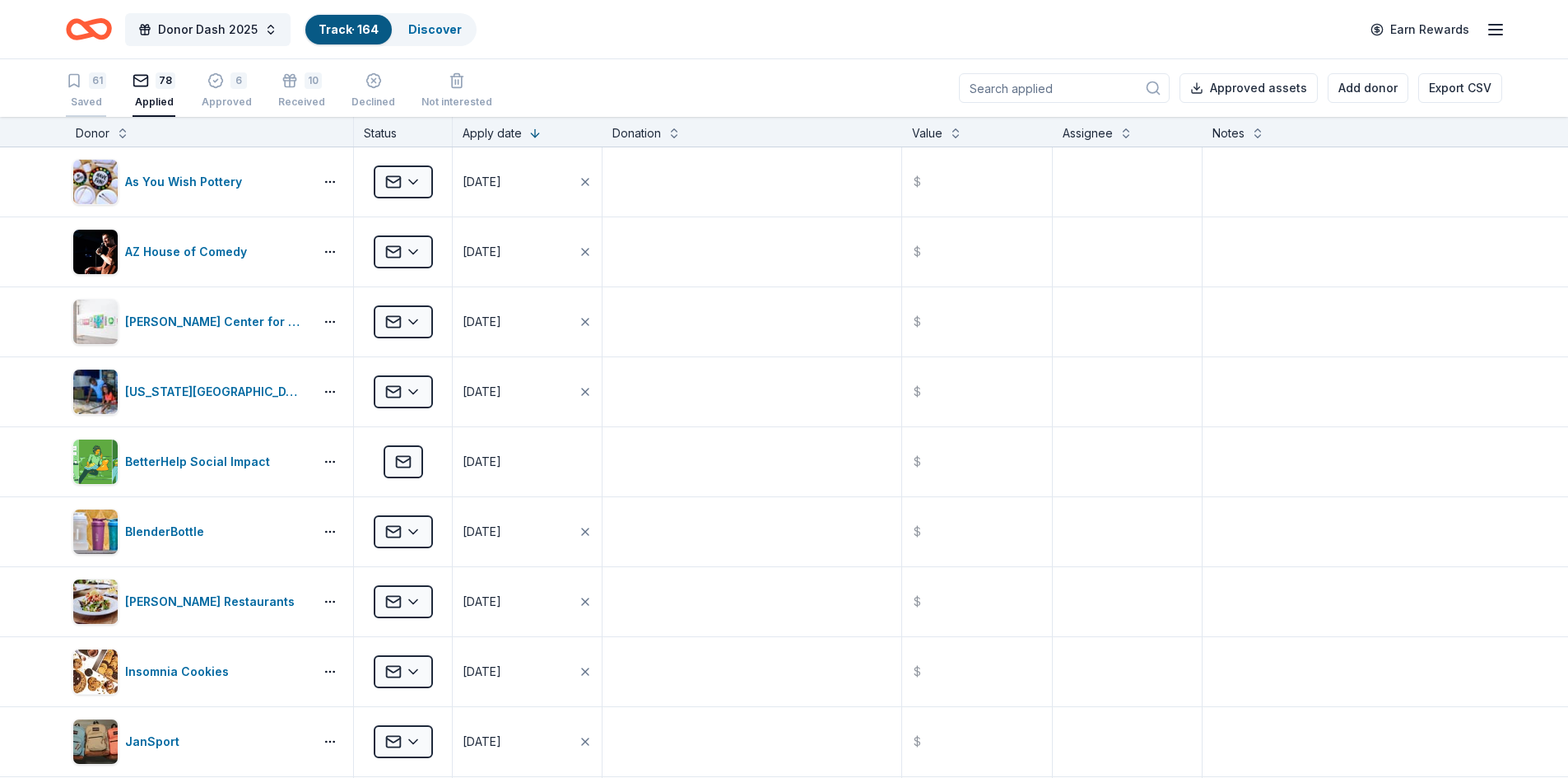
click at [82, 82] on div "61" at bounding box center [86, 80] width 40 height 16
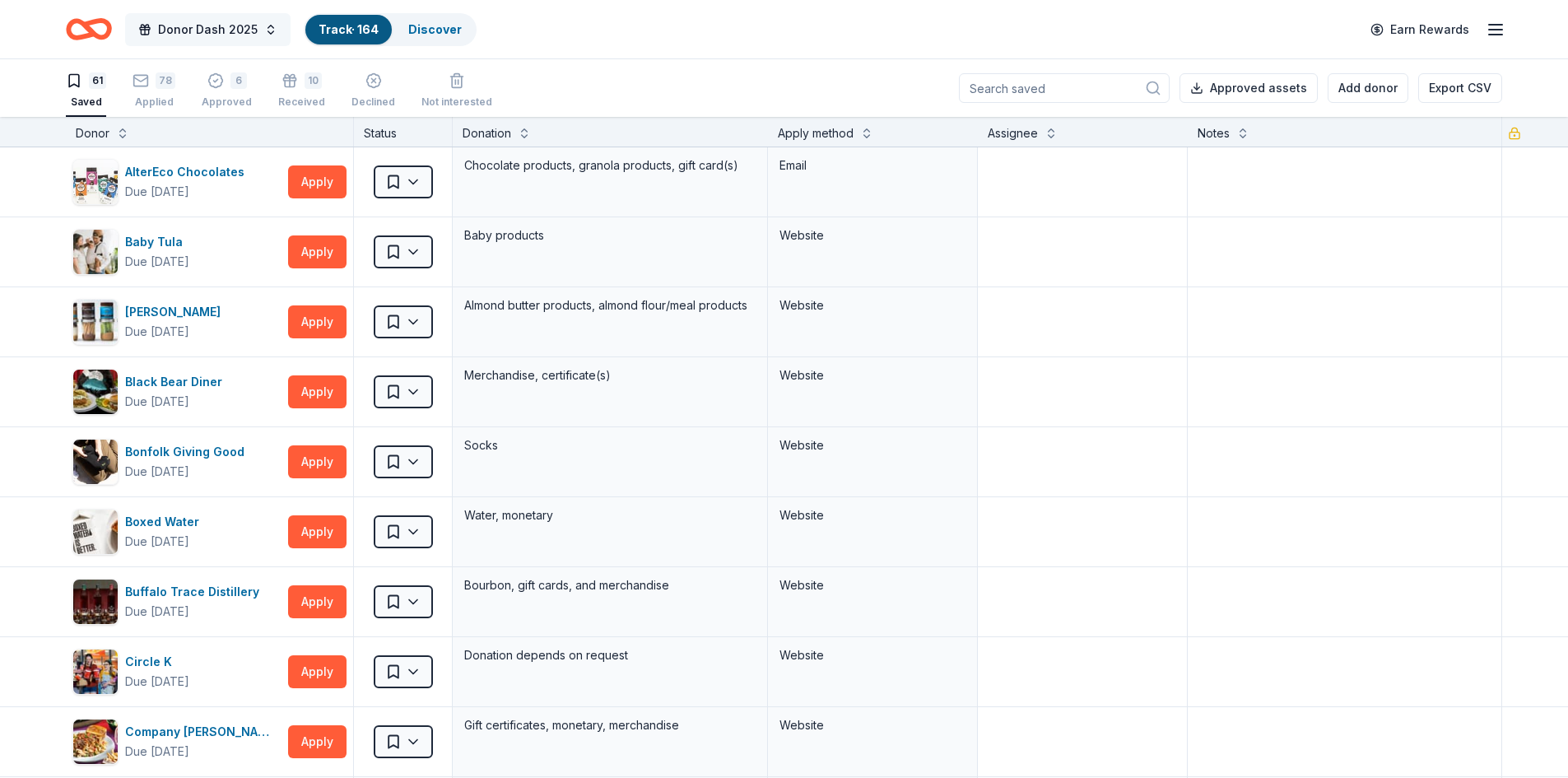
click at [181, 25] on span "Donor Dash 2025" at bounding box center [208, 30] width 100 height 20
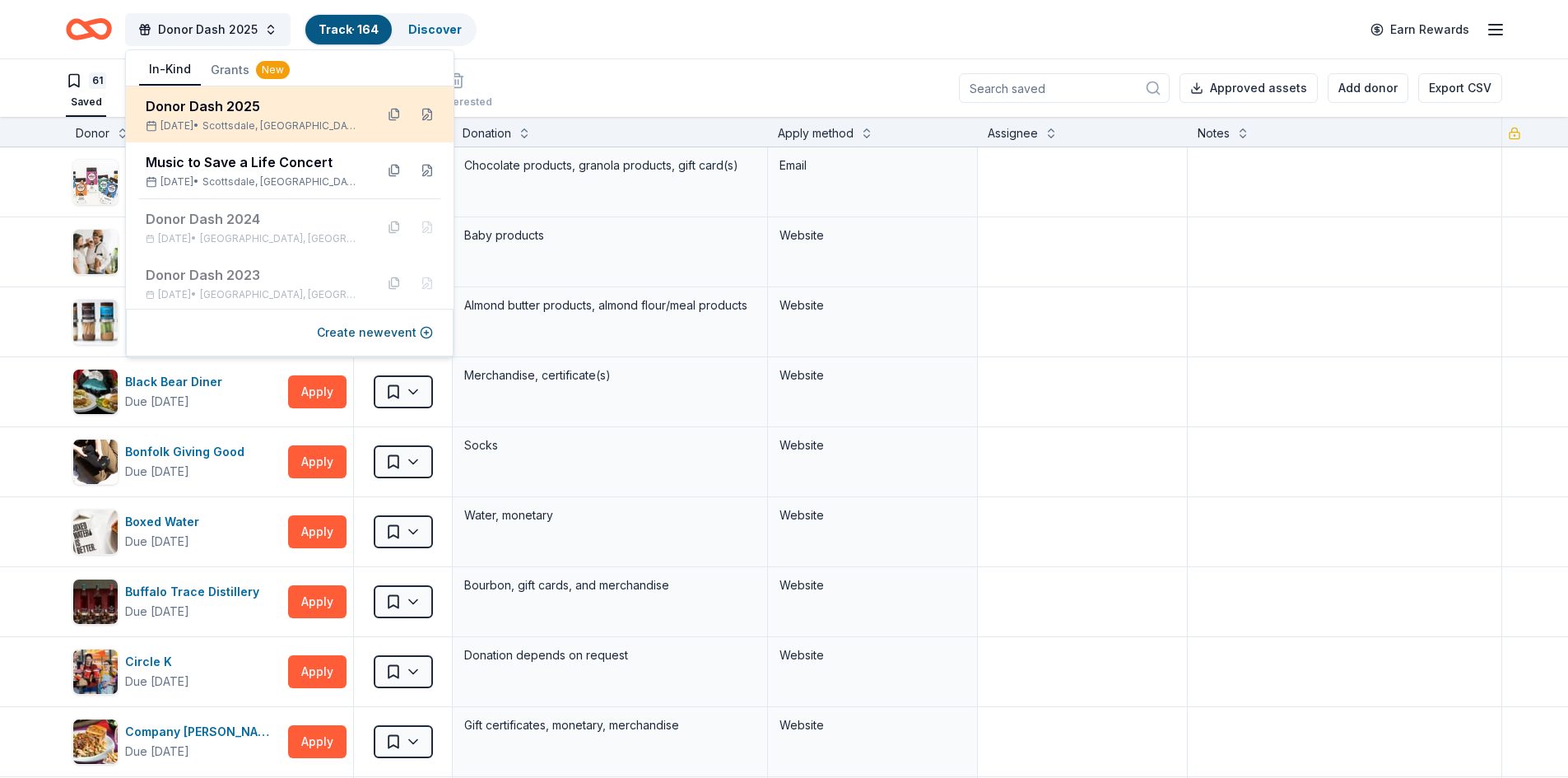
click at [201, 118] on div "Donor Dash [DATE], 2025 • [GEOGRAPHIC_DATA], [GEOGRAPHIC_DATA]" at bounding box center [253, 114] width 215 height 36
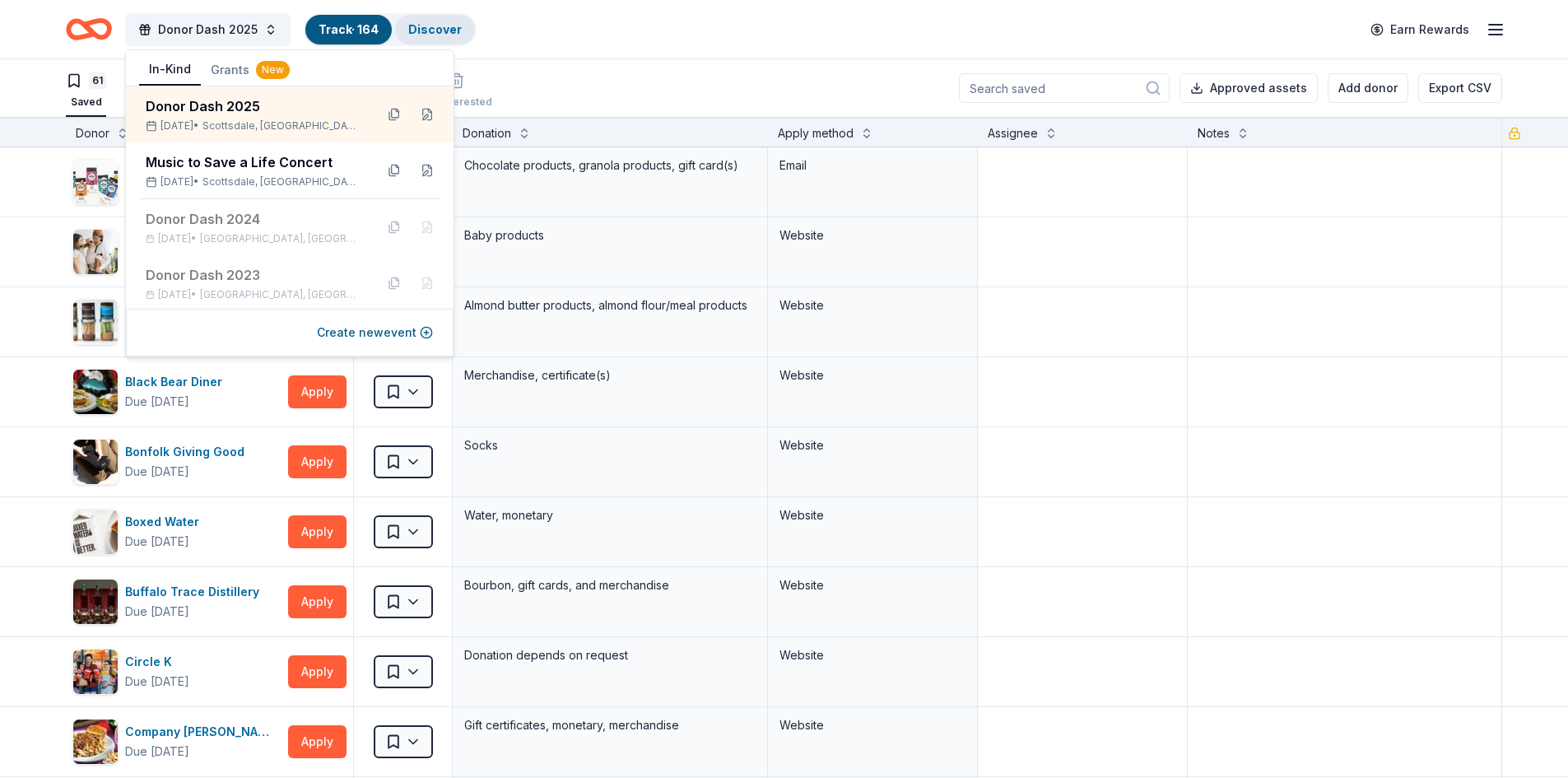
click at [427, 31] on link "Discover" at bounding box center [435, 29] width 53 height 14
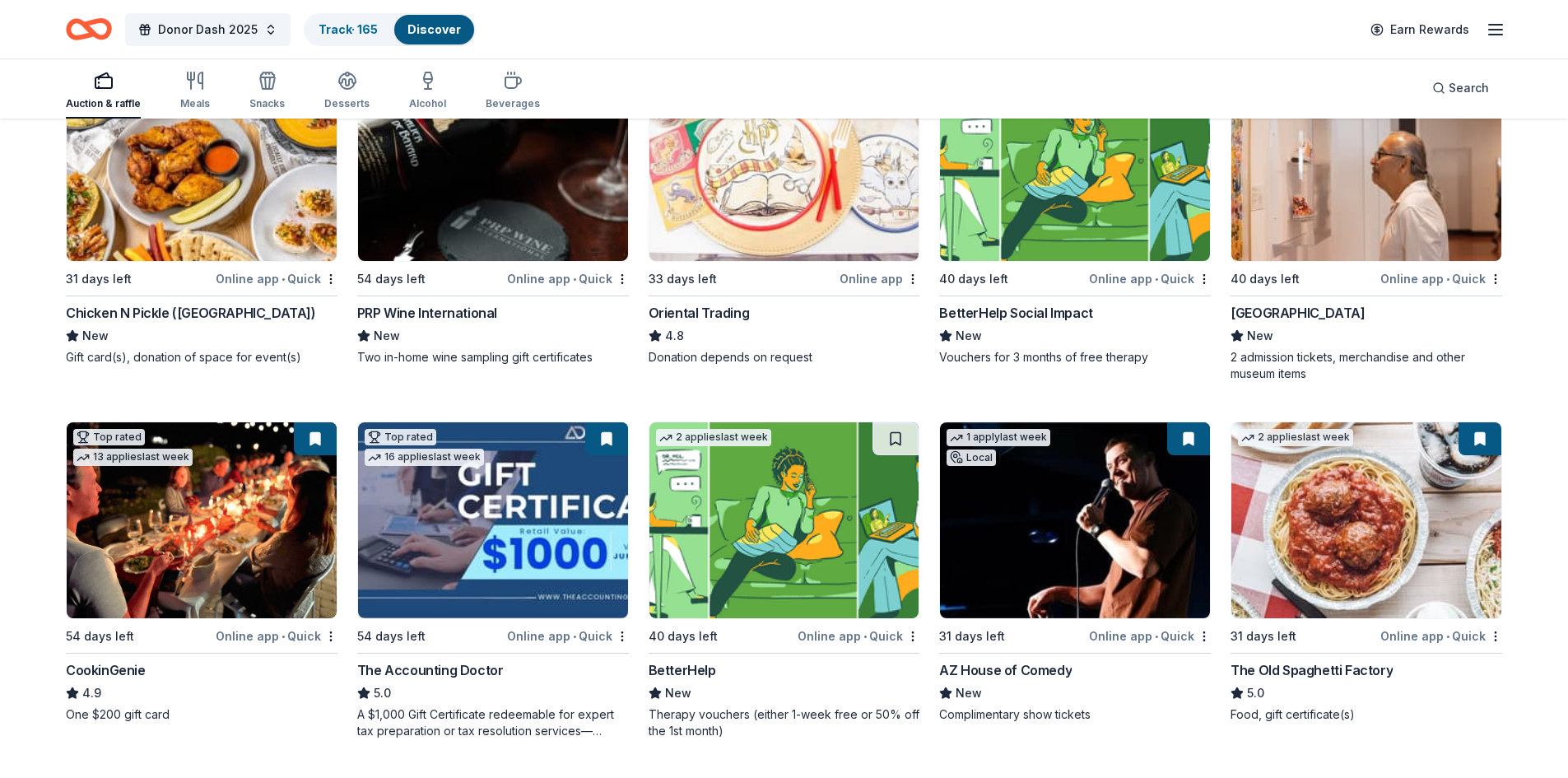
scroll to position [239, 0]
click at [306, 441] on button at bounding box center [314, 437] width 43 height 33
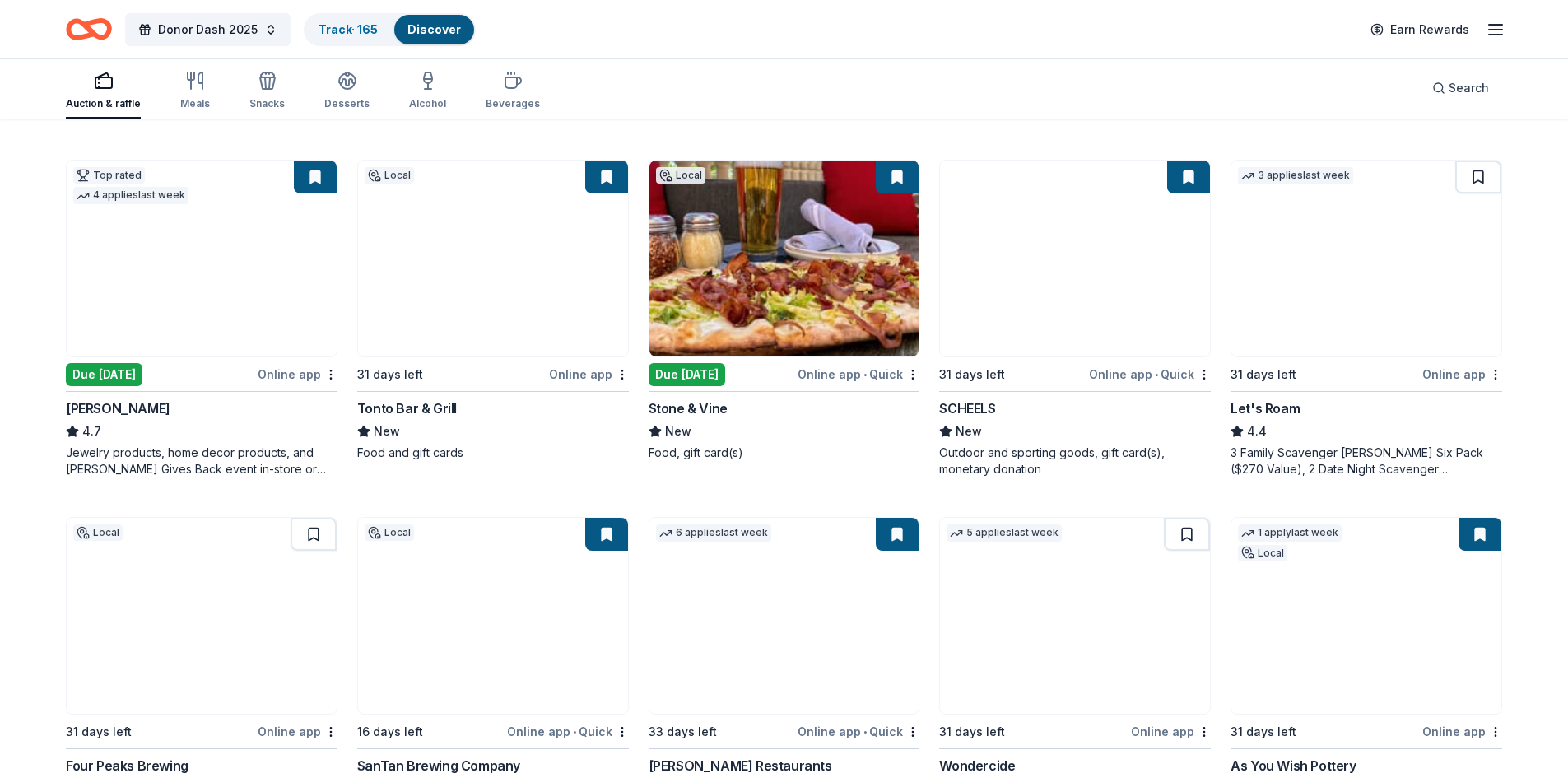
scroll to position [859, 0]
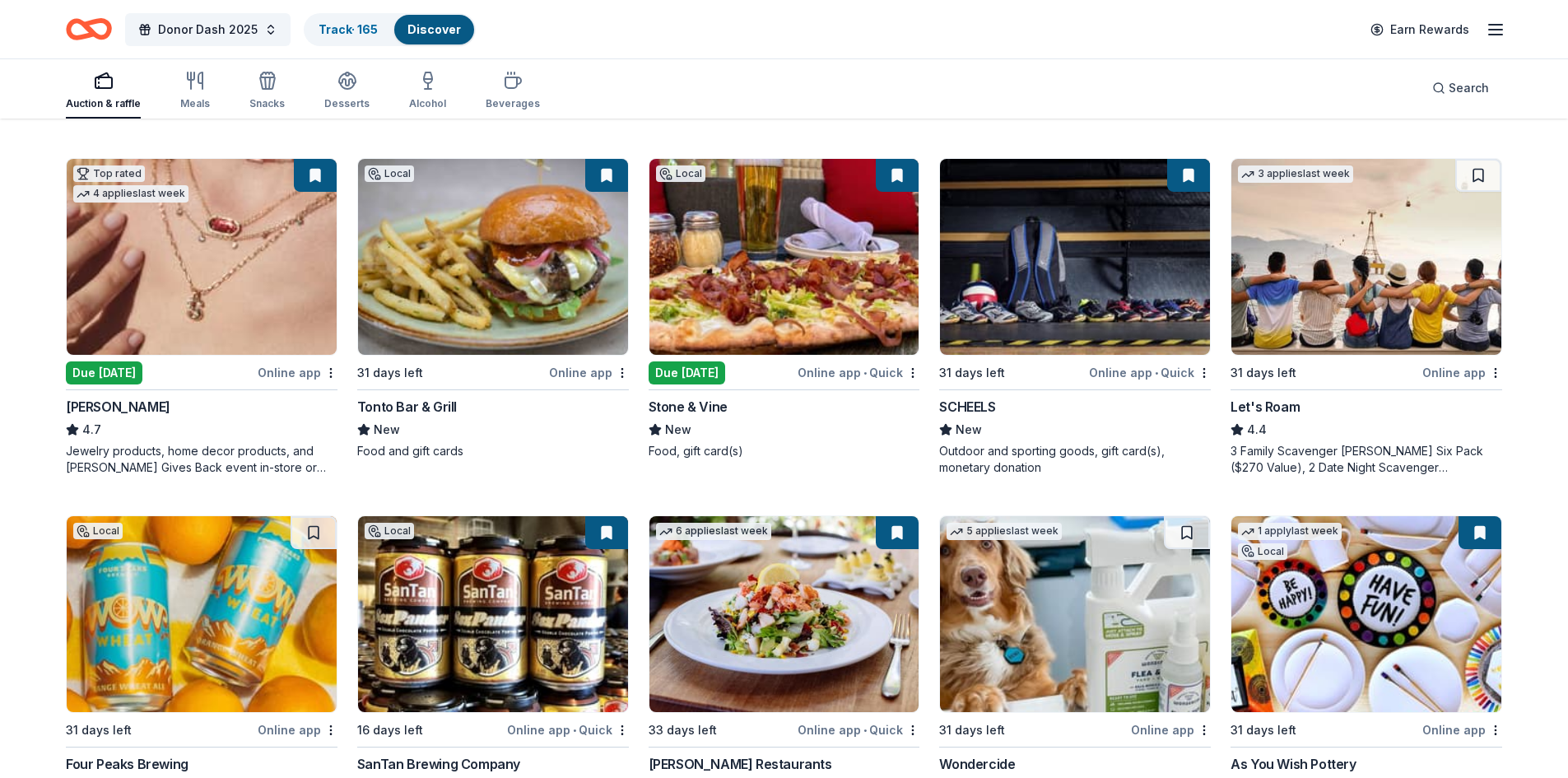
click at [827, 279] on img at bounding box center [784, 257] width 270 height 196
click at [311, 172] on button at bounding box center [314, 175] width 43 height 33
click at [194, 306] on img at bounding box center [201, 257] width 270 height 196
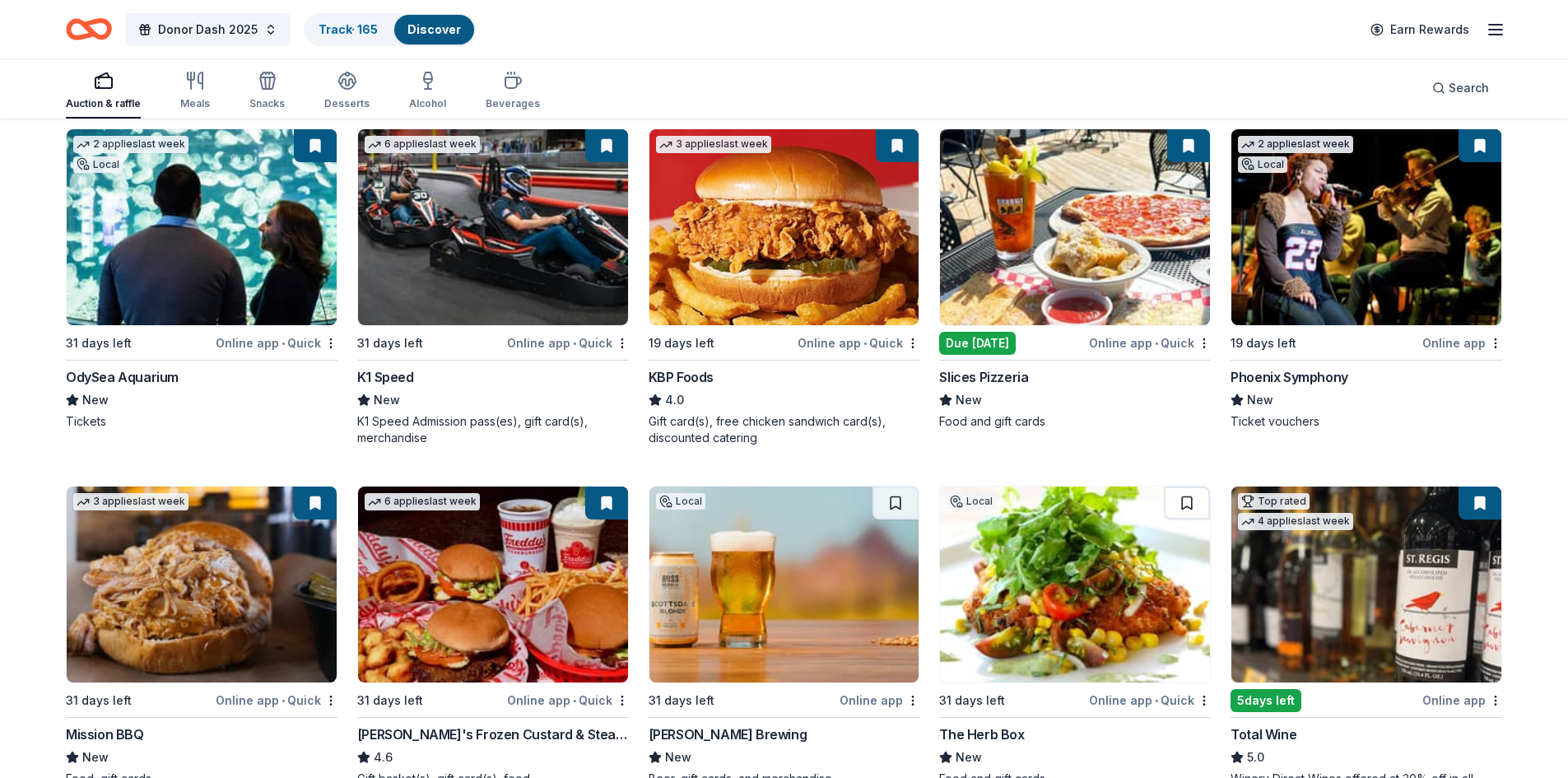
scroll to position [1605, 0]
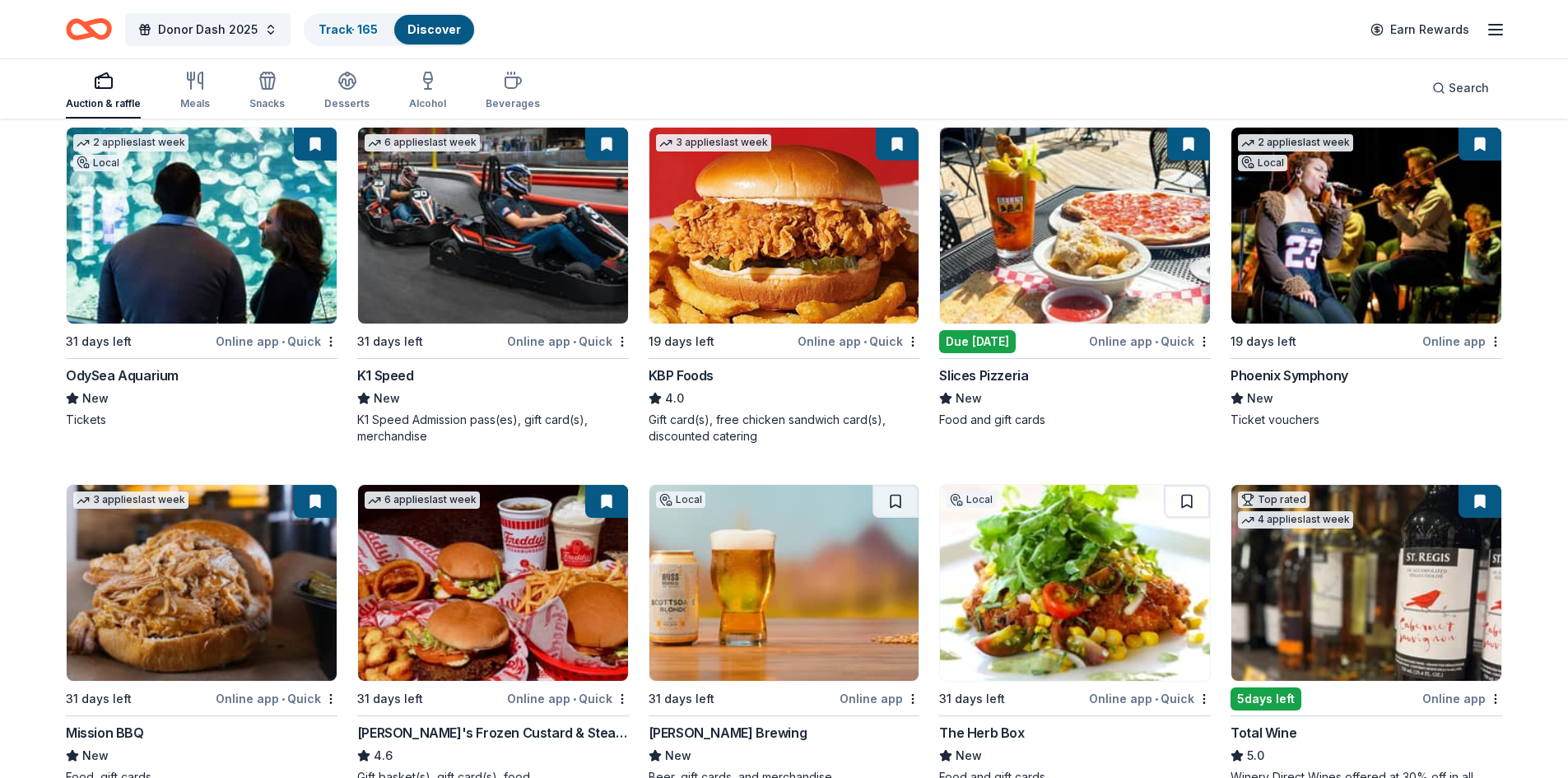
click at [189, 251] on img at bounding box center [201, 226] width 270 height 196
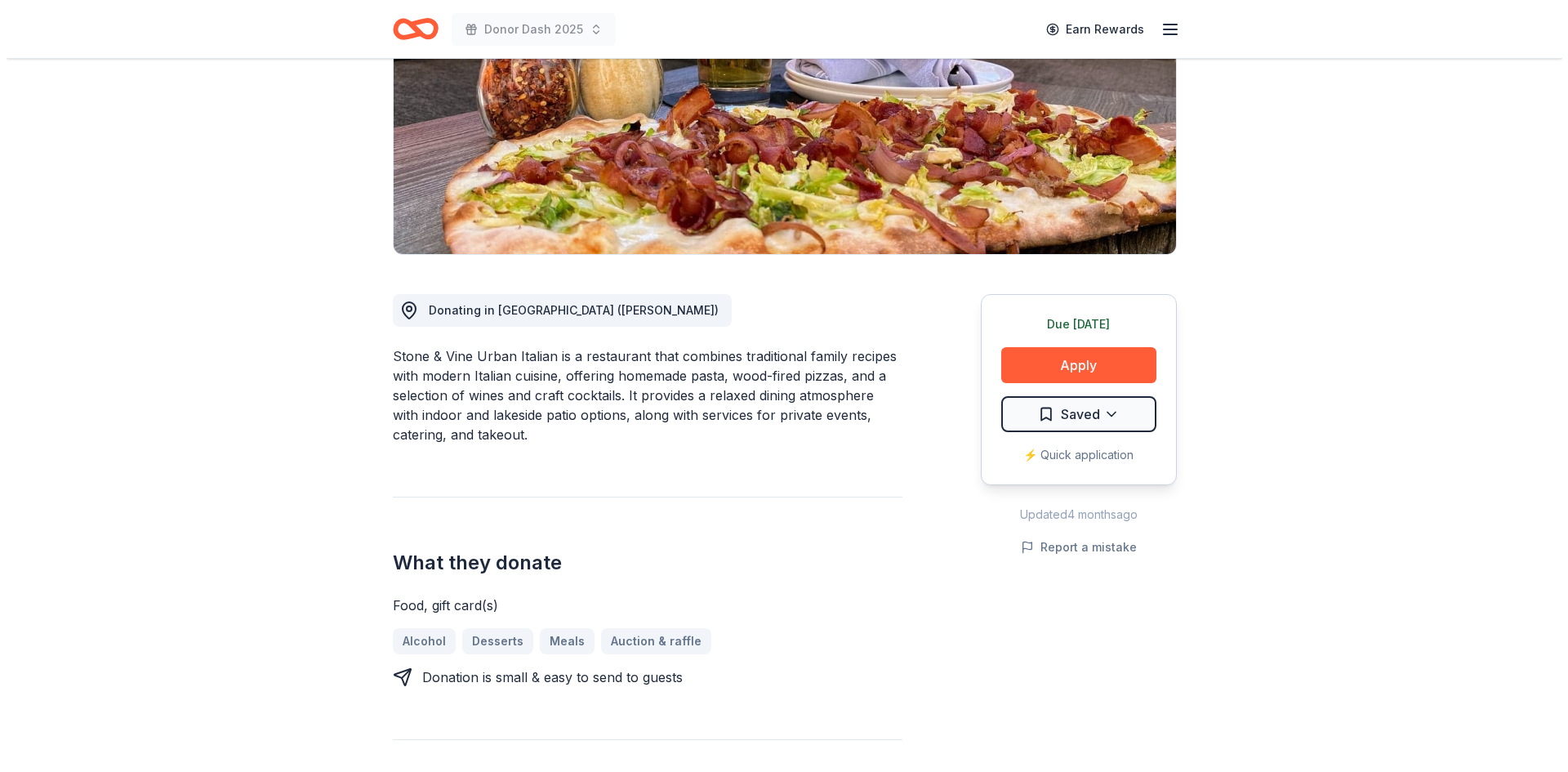
scroll to position [243, 0]
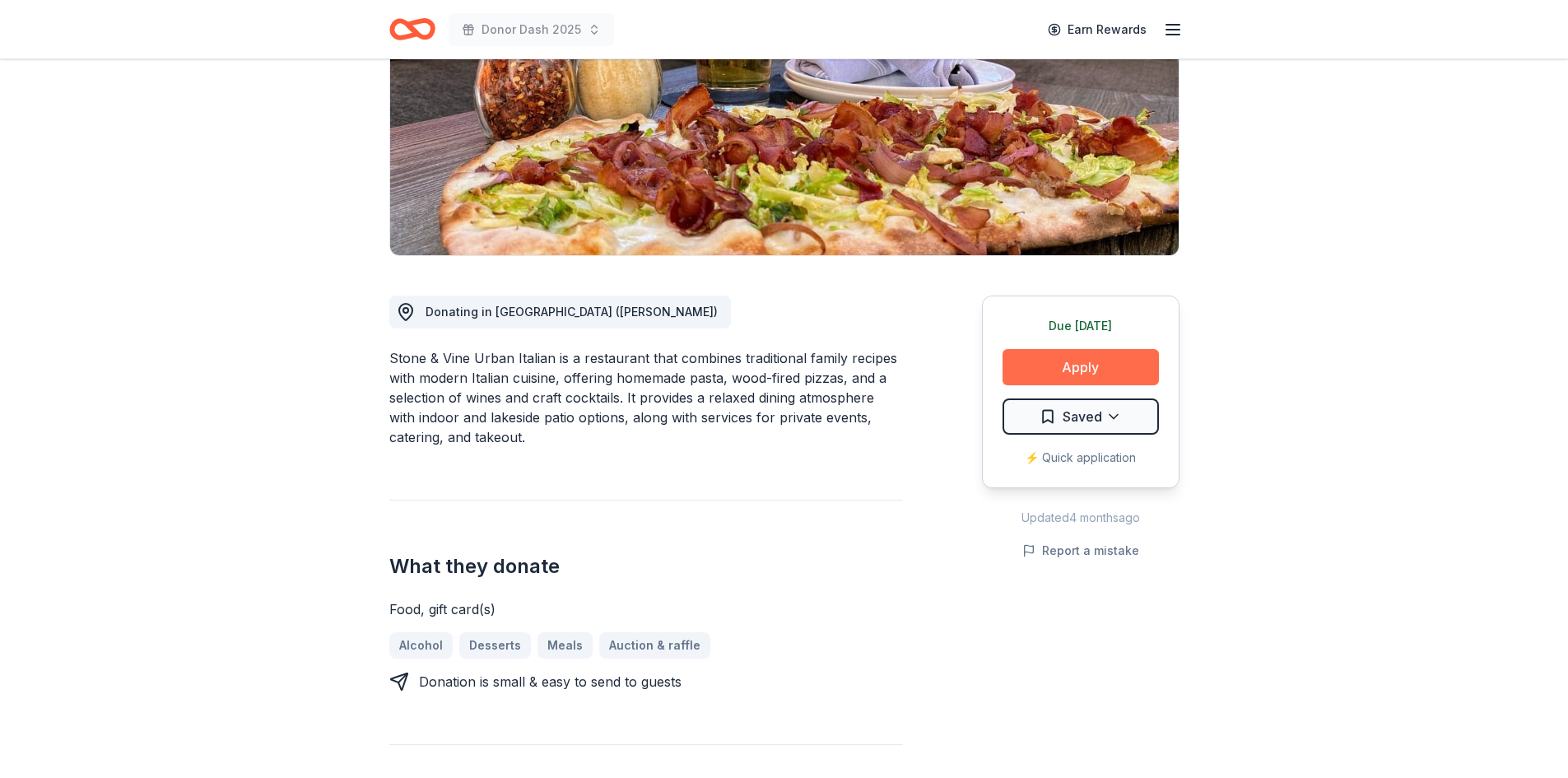
click at [1070, 366] on button "Apply" at bounding box center [1081, 367] width 156 height 36
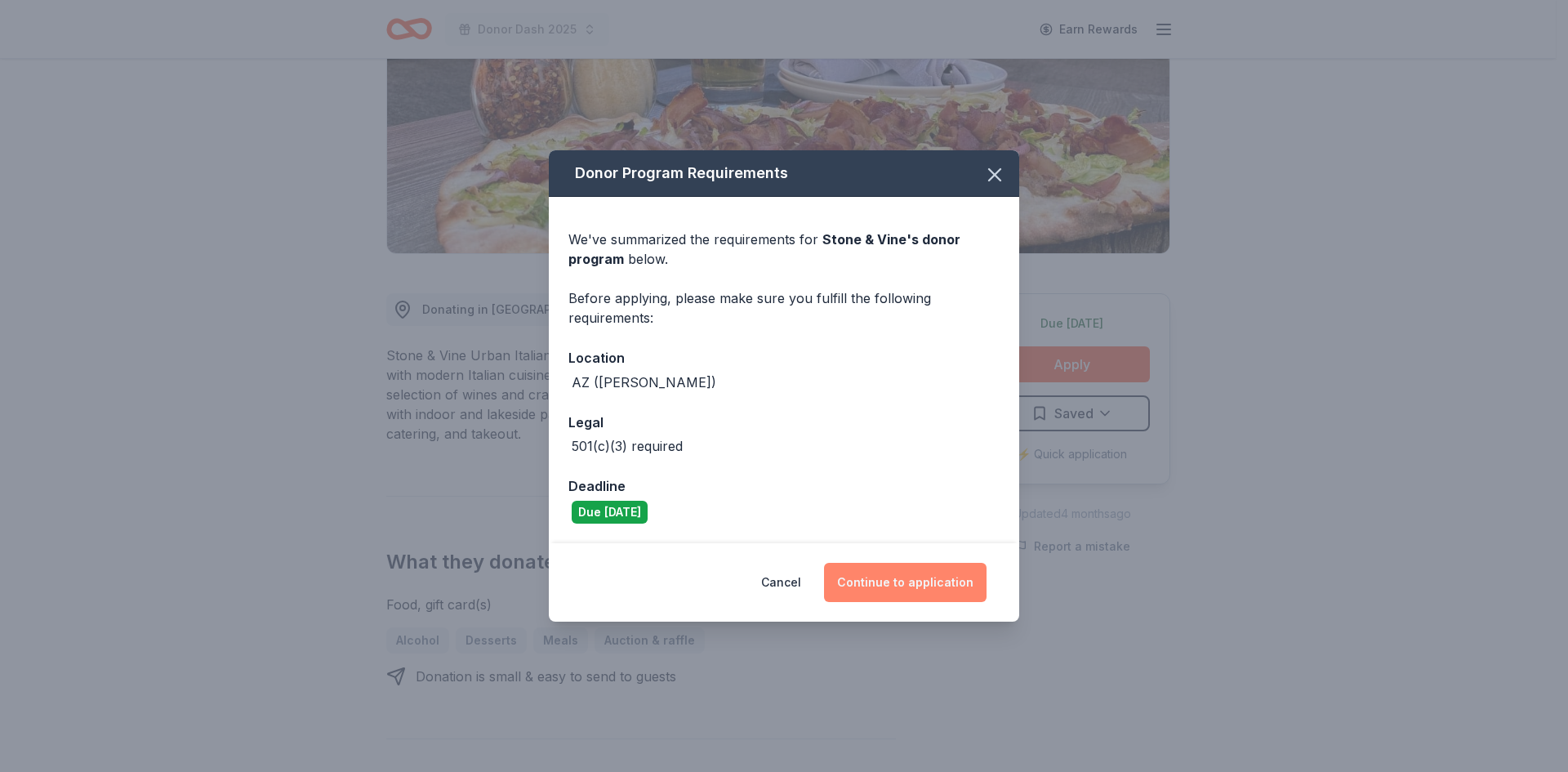
click at [901, 584] on button "Continue to application" at bounding box center [905, 581] width 163 height 39
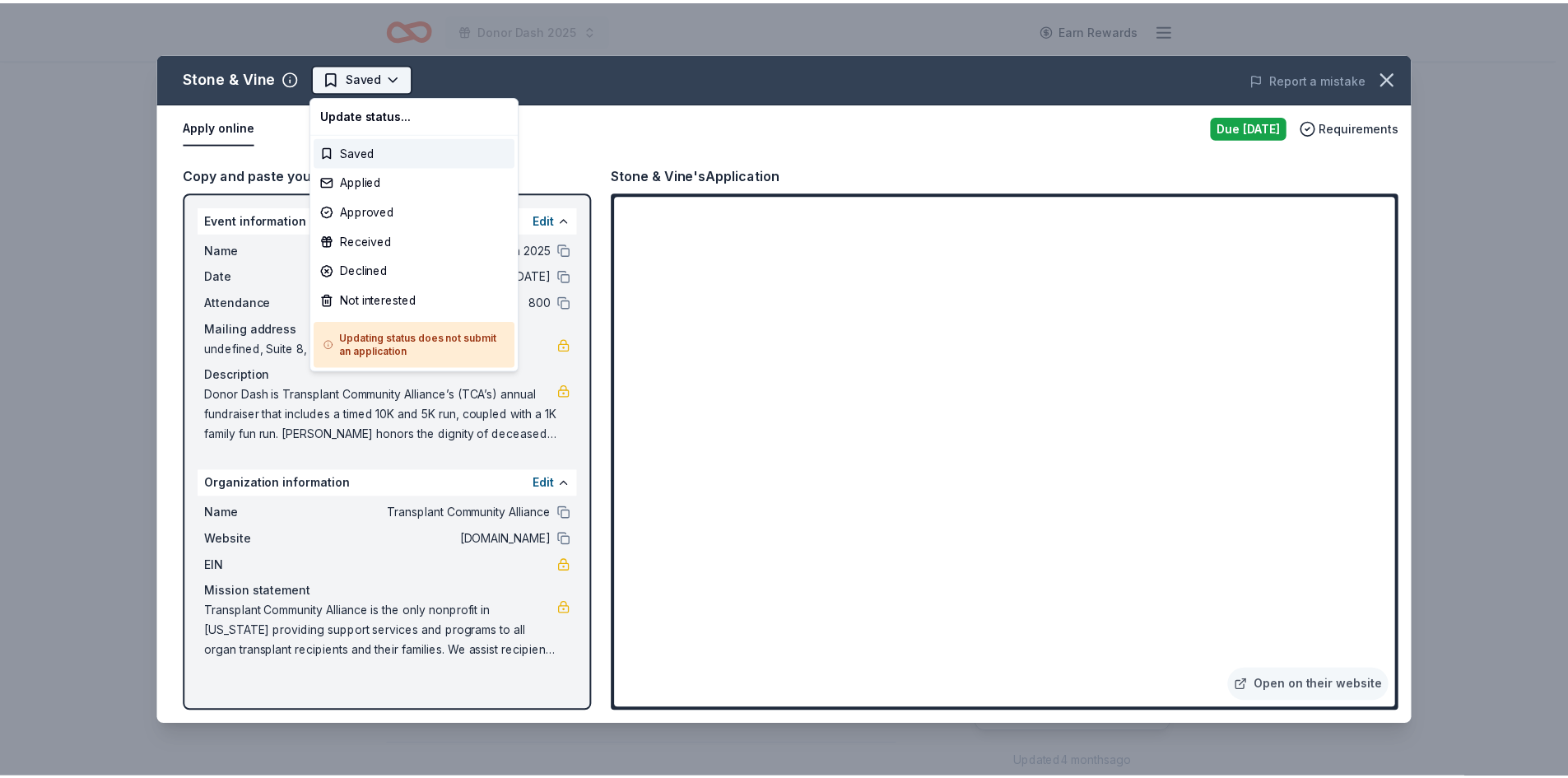
scroll to position [0, 0]
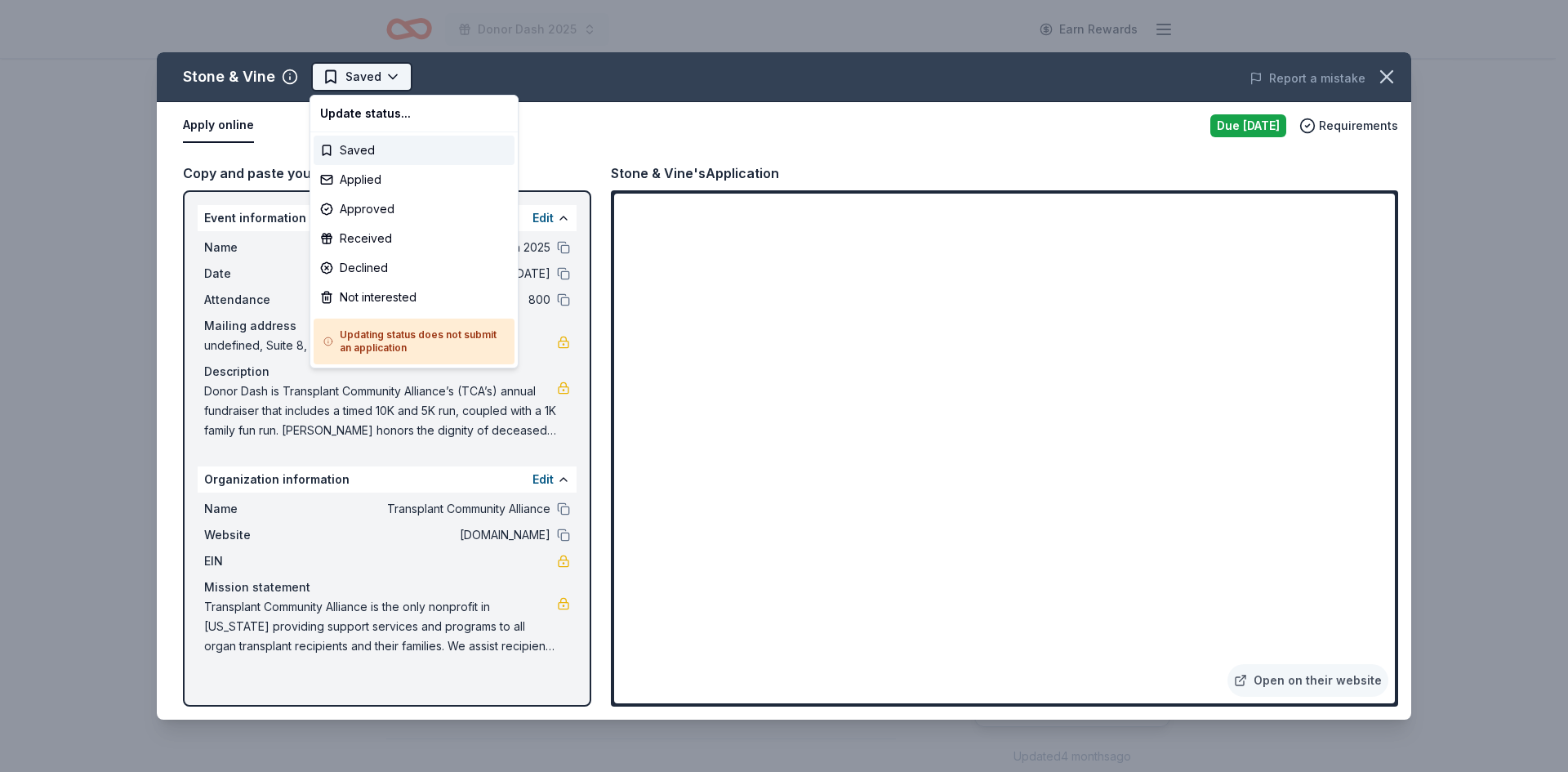
click at [349, 75] on html "Donor Dash 2025 Earn Rewards Due tomorrow Share Stone & Vine New Share Donating…" at bounding box center [784, 386] width 1568 height 772
click at [359, 186] on div "Applied" at bounding box center [414, 180] width 201 height 29
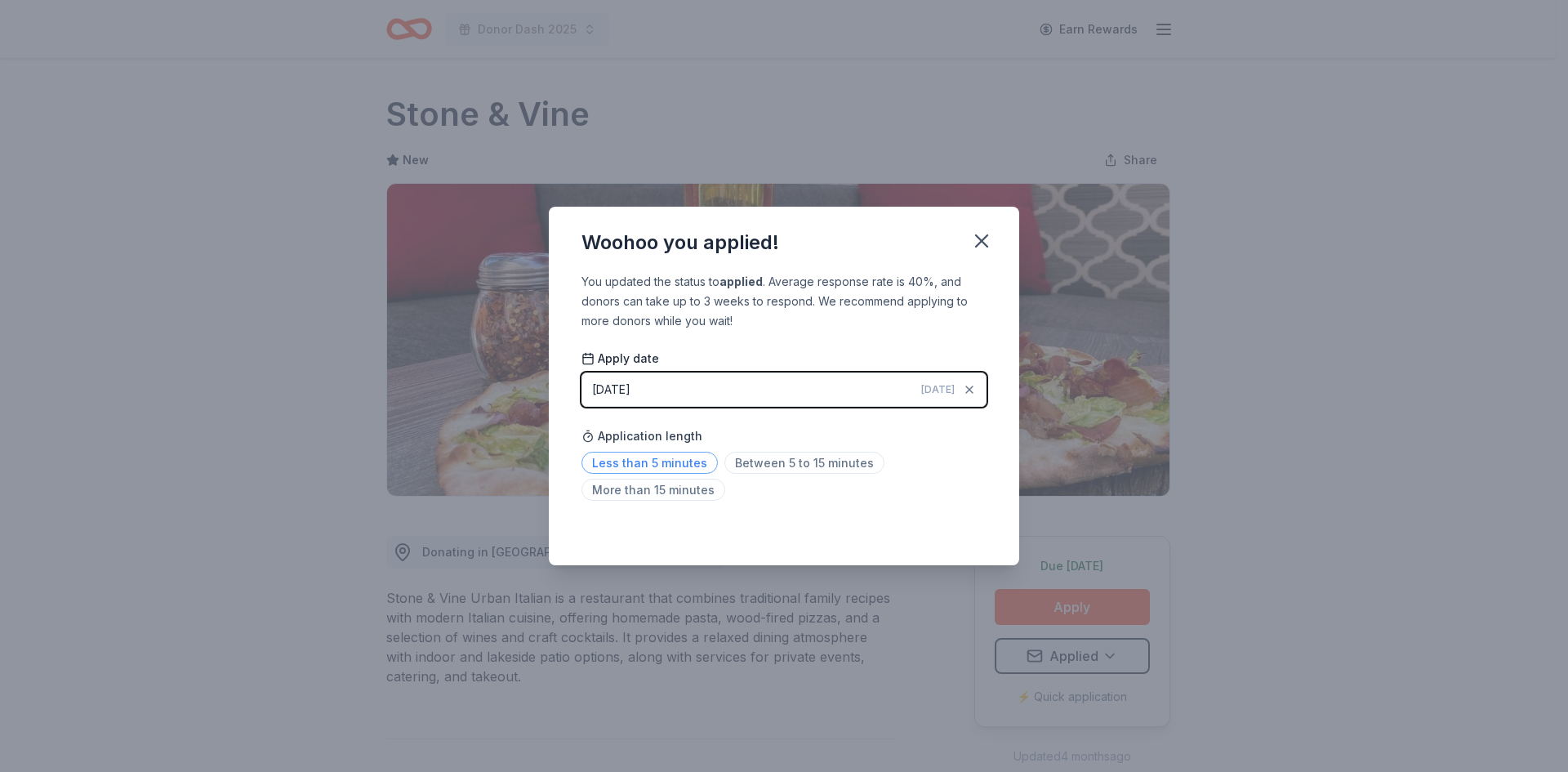
click at [651, 467] on span "Less than 5 minutes" at bounding box center [649, 462] width 136 height 22
click at [982, 244] on icon "button" at bounding box center [982, 241] width 23 height 23
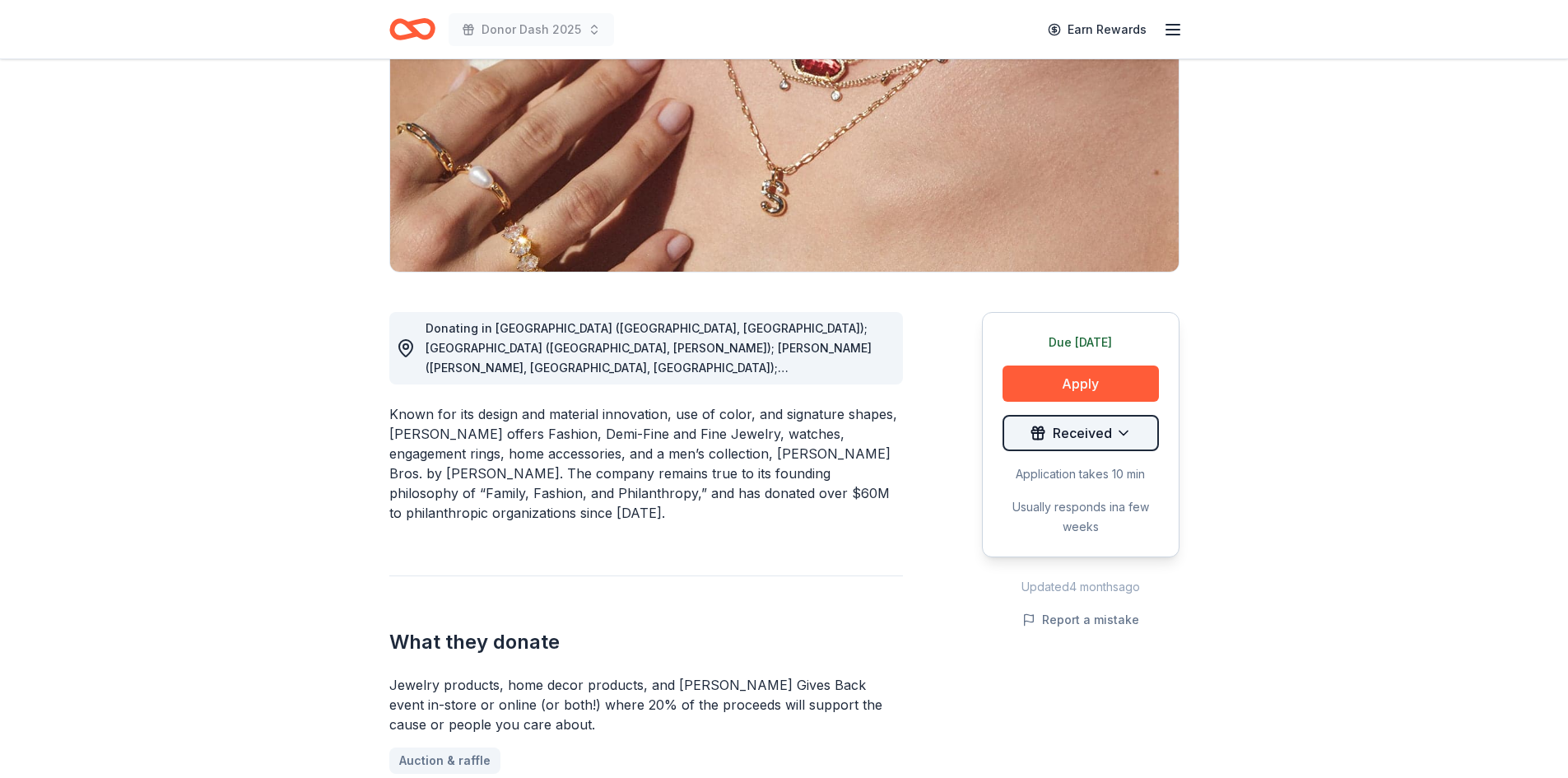
scroll to position [229, 0]
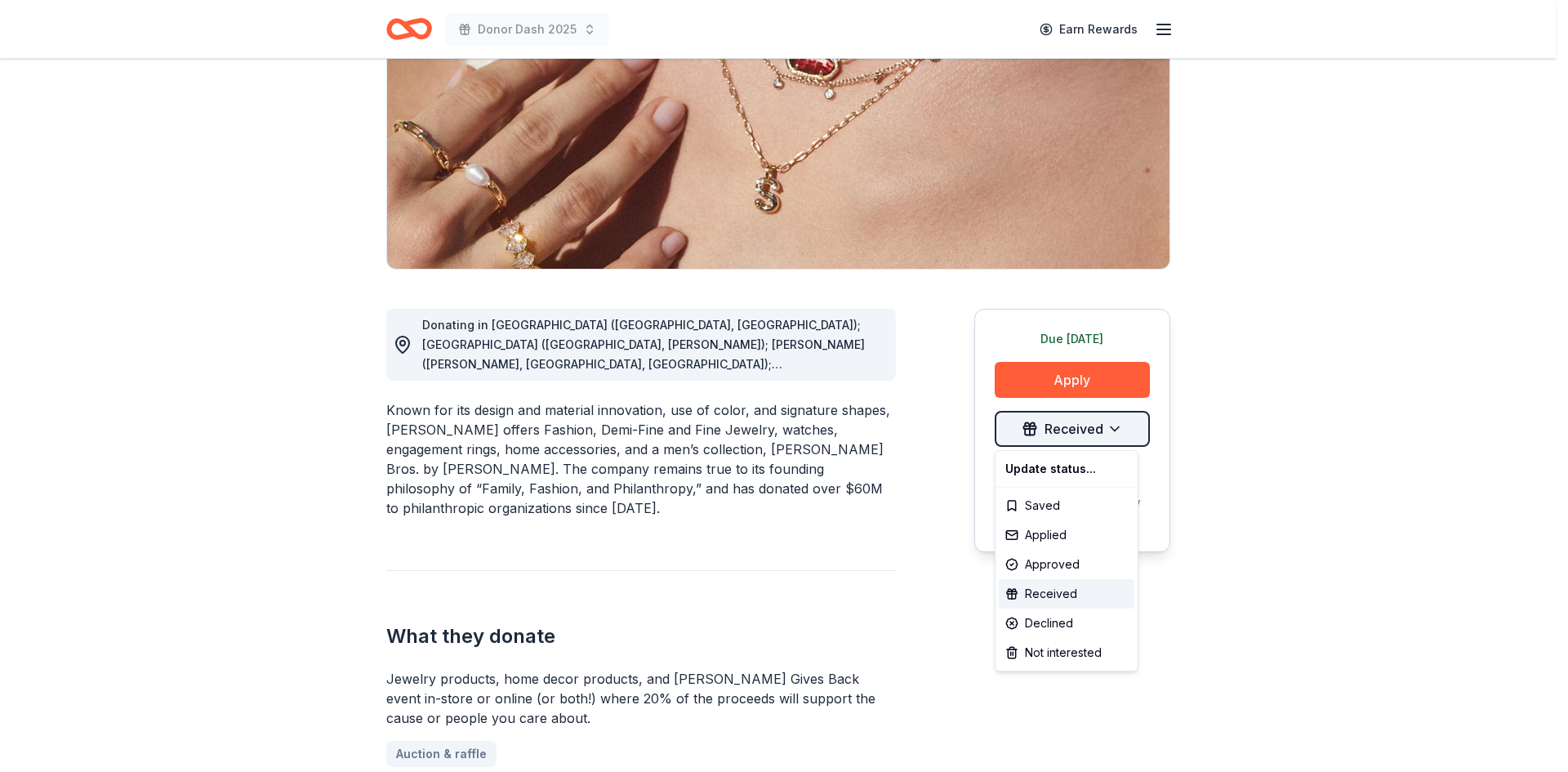
click at [1127, 423] on html "Donor Dash 2025 Earn Rewards Due tomorrow Share Kendra Scott 4.7 • 119 reviews …" at bounding box center [784, 159] width 1568 height 772
click at [1054, 592] on div "Received" at bounding box center [1066, 593] width 135 height 29
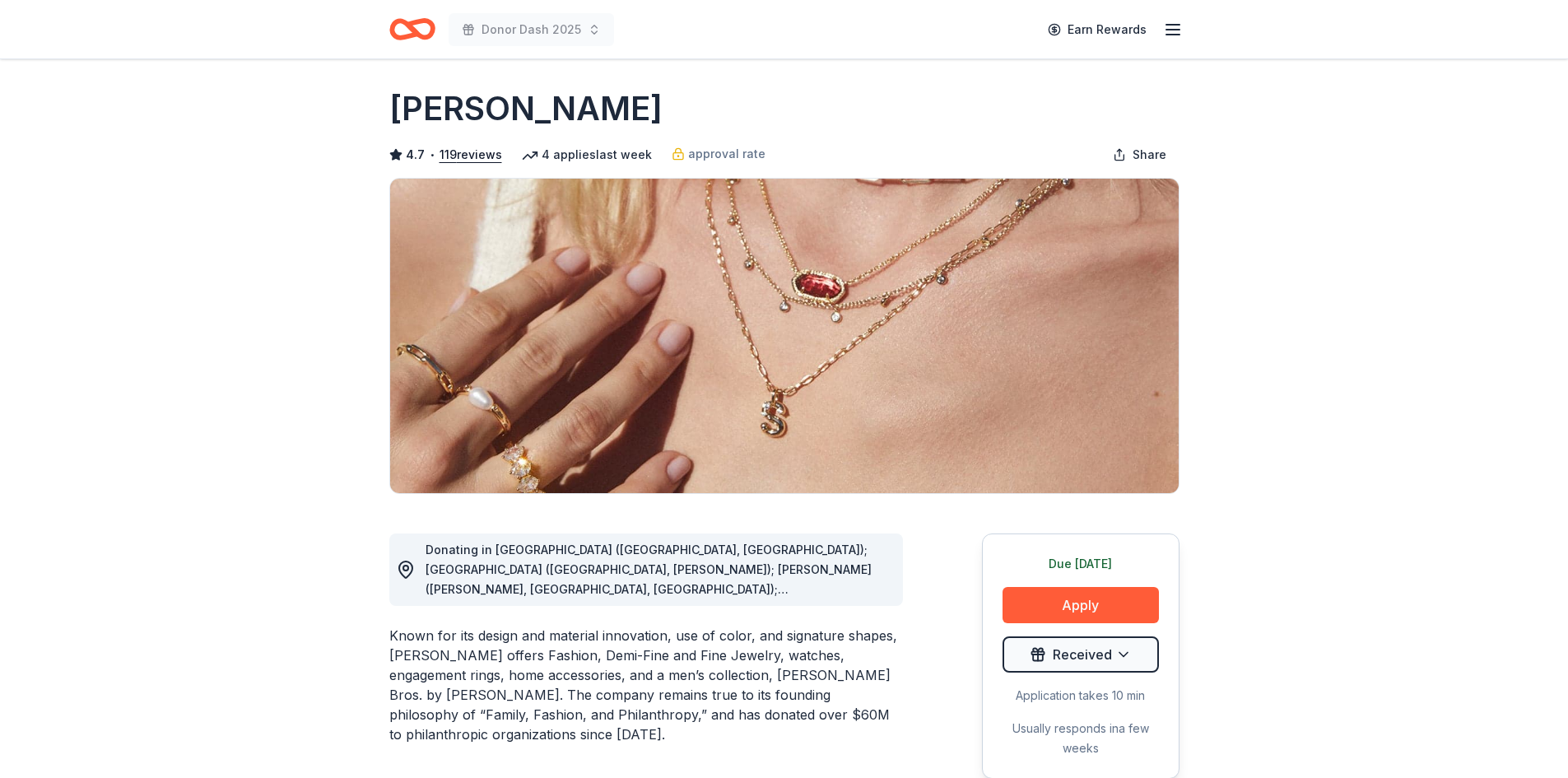
scroll to position [0, 0]
